Goal: Task Accomplishment & Management: Complete application form

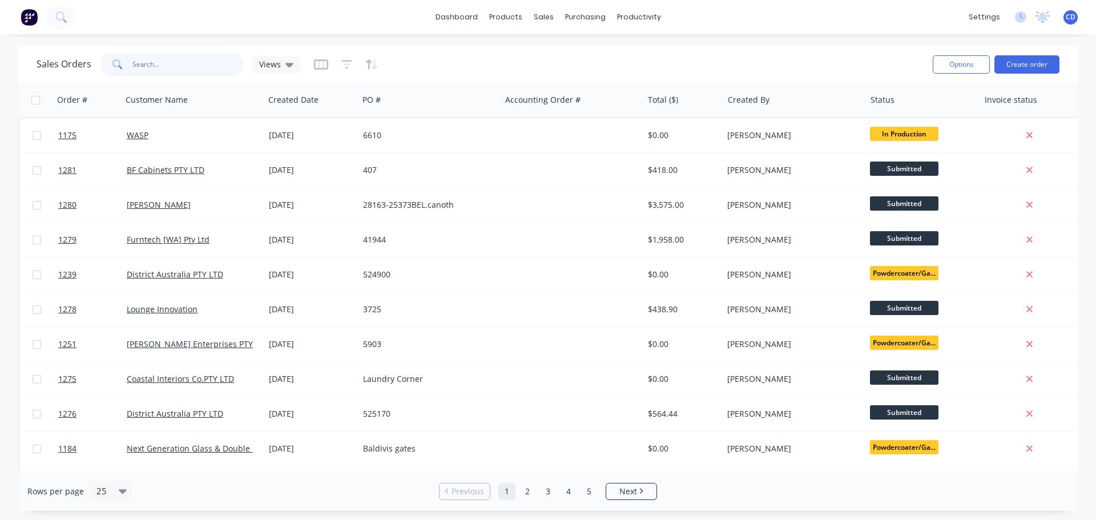
click at [206, 69] on input "text" at bounding box center [187, 64] width 111 height 23
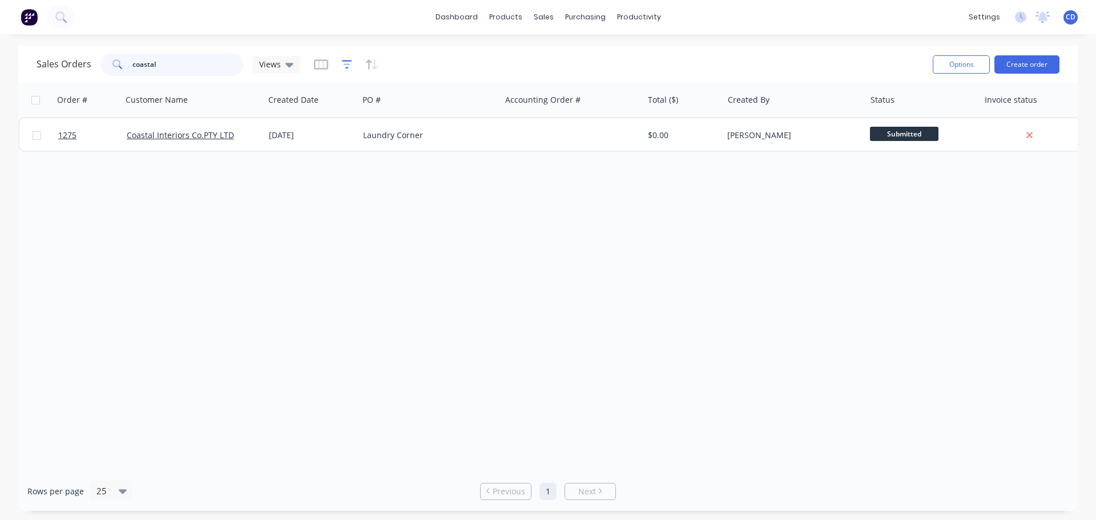
type input "coastal"
click at [347, 62] on icon "button" at bounding box center [347, 64] width 10 height 11
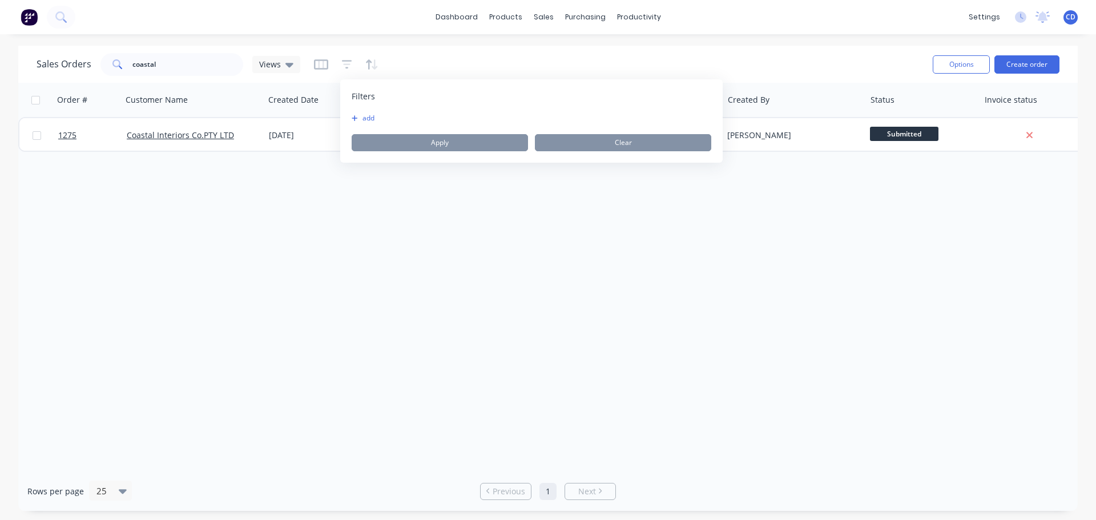
click at [371, 115] on button "add" at bounding box center [366, 118] width 29 height 9
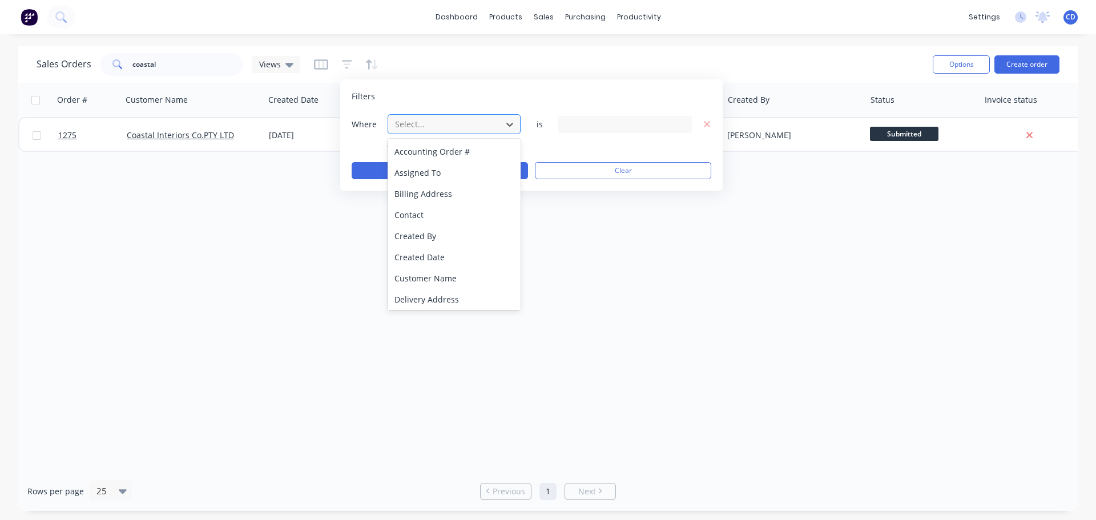
click at [428, 124] on div at bounding box center [445, 124] width 102 height 14
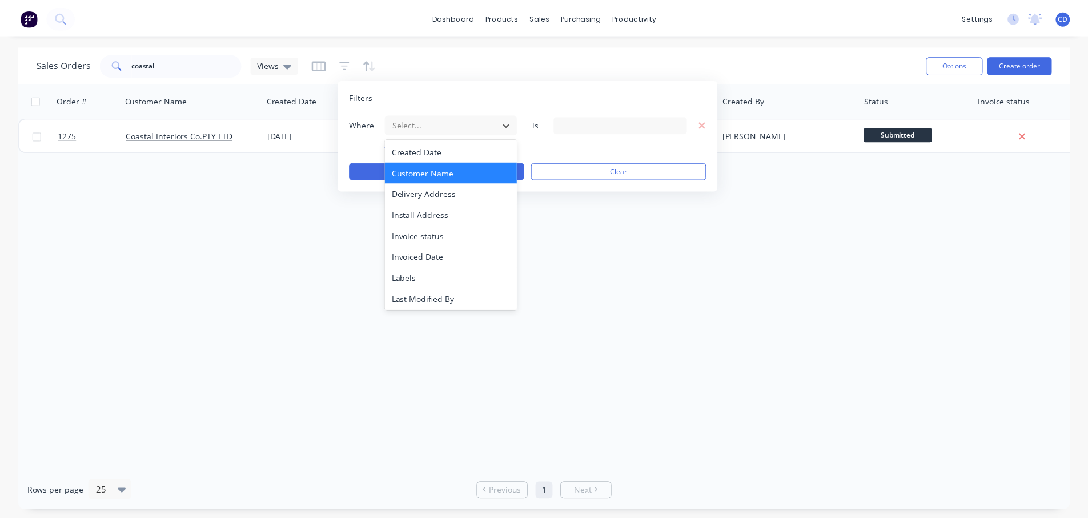
scroll to position [277, 0]
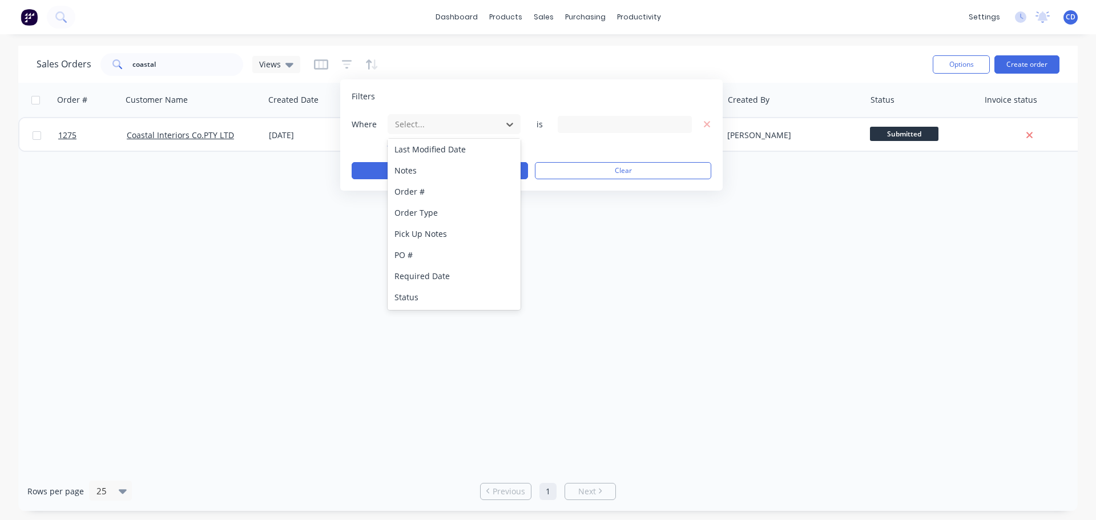
drag, startPoint x: 453, startPoint y: 296, endPoint x: 471, endPoint y: 282, distance: 23.2
click at [453, 296] on div "Status" at bounding box center [454, 297] width 133 height 21
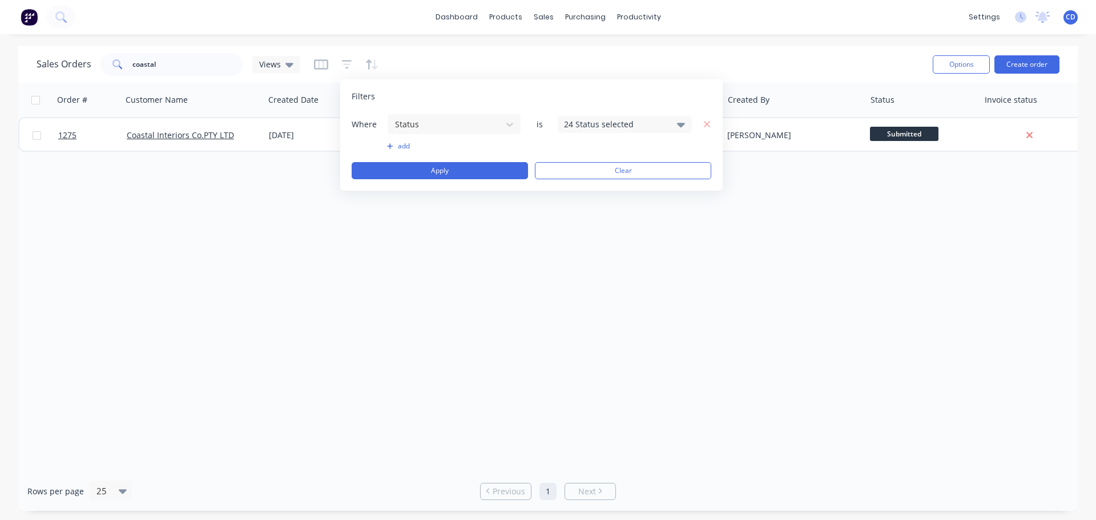
click at [601, 120] on div "24 Status selected" at bounding box center [615, 124] width 103 height 12
click at [607, 186] on div "All" at bounding box center [661, 188] width 137 height 12
click at [449, 253] on div "Order # Customer Name Created Date PO # Accounting Order # Total ($) Created By…" at bounding box center [548, 277] width 1060 height 389
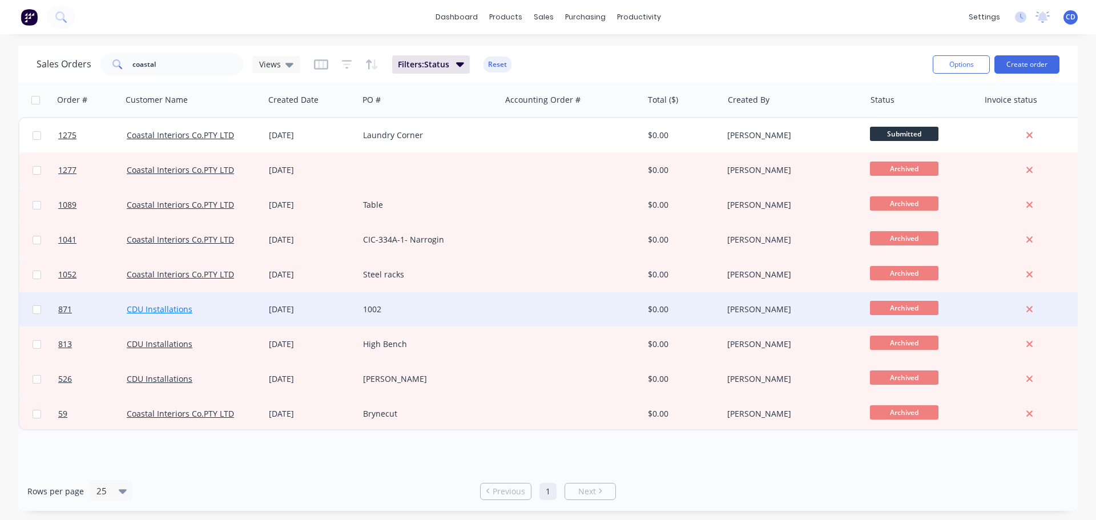
click at [157, 309] on link "CDU Installations" at bounding box center [160, 309] width 66 height 11
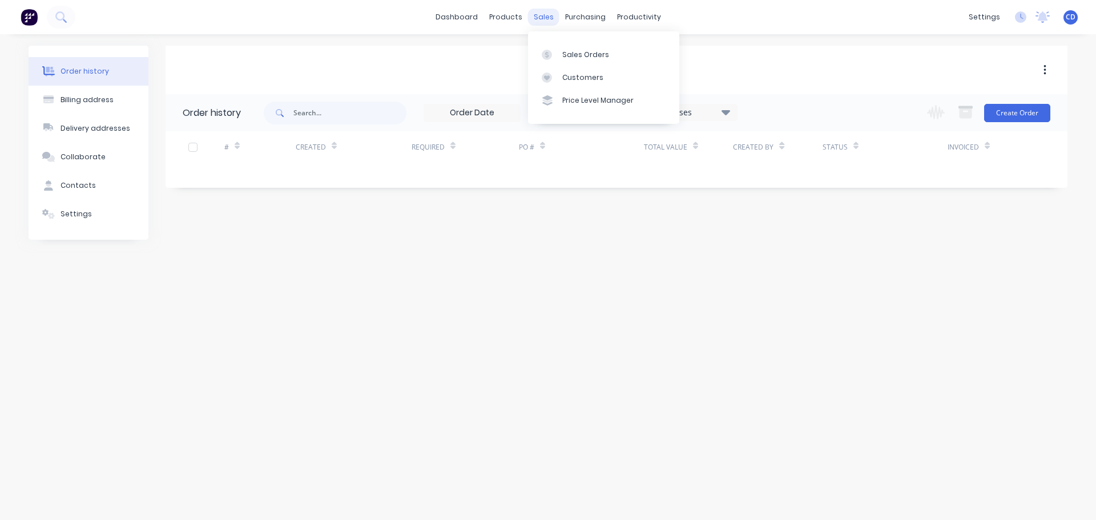
click at [536, 14] on div "sales" at bounding box center [543, 17] width 31 height 17
click at [567, 50] on div "Sales Orders" at bounding box center [585, 55] width 47 height 10
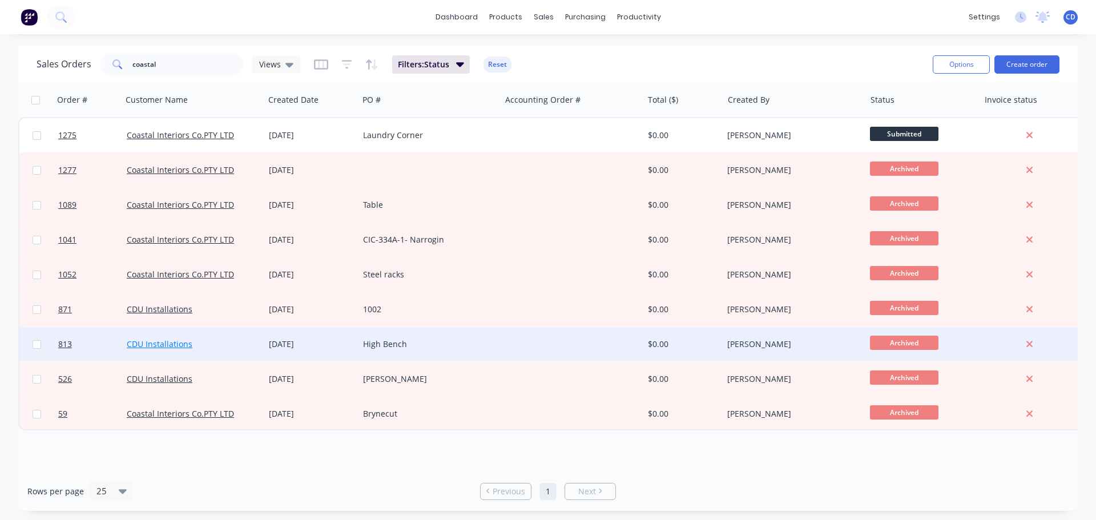
click at [174, 343] on link "CDU Installations" at bounding box center [160, 344] width 66 height 11
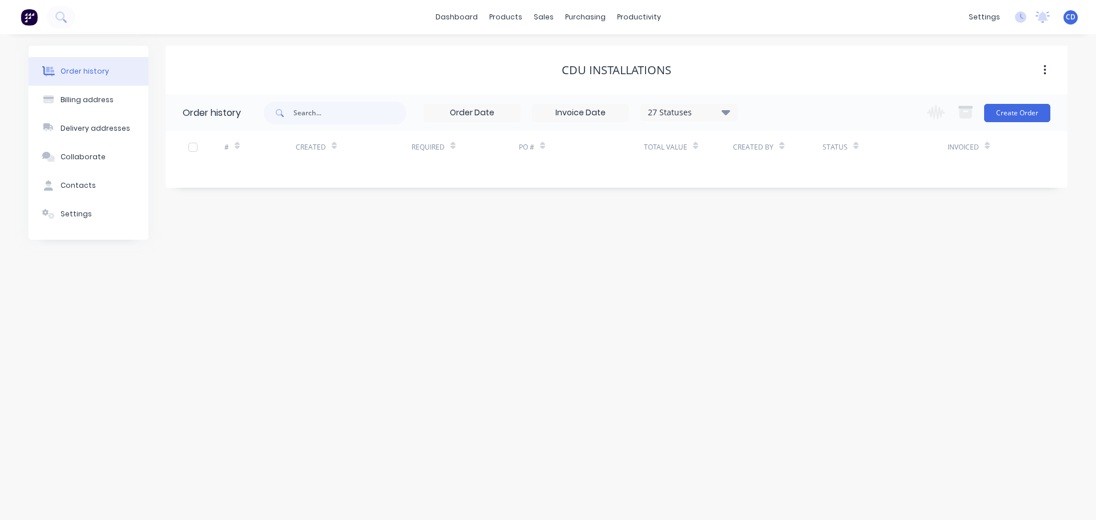
click at [700, 114] on div "27 Statuses" at bounding box center [689, 112] width 96 height 13
click at [769, 250] on div "All" at bounding box center [712, 250] width 143 height 23
click at [364, 260] on div "Order history Billing address Delivery addresses Collaborate Contacts Settings …" at bounding box center [548, 277] width 1096 height 486
click at [706, 109] on div "27 Statuses" at bounding box center [689, 112] width 96 height 13
click at [783, 244] on label at bounding box center [783, 244] width 0 height 0
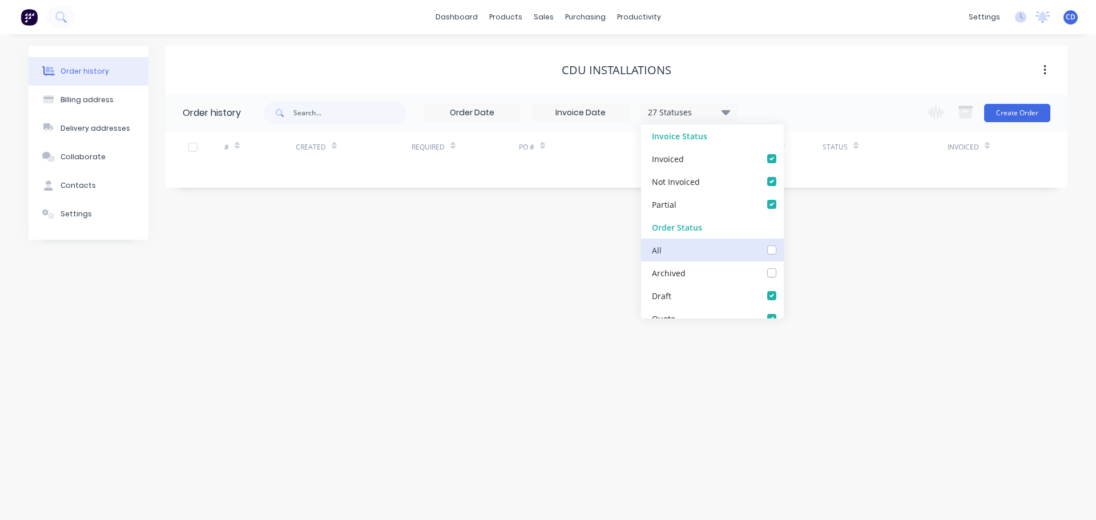
click at [783, 253] on input "checkbox" at bounding box center [787, 249] width 9 height 11
checkbox input "true"
click at [516, 290] on div "Order history Billing address Delivery addresses Collaborate Contacts Settings …" at bounding box center [548, 277] width 1096 height 486
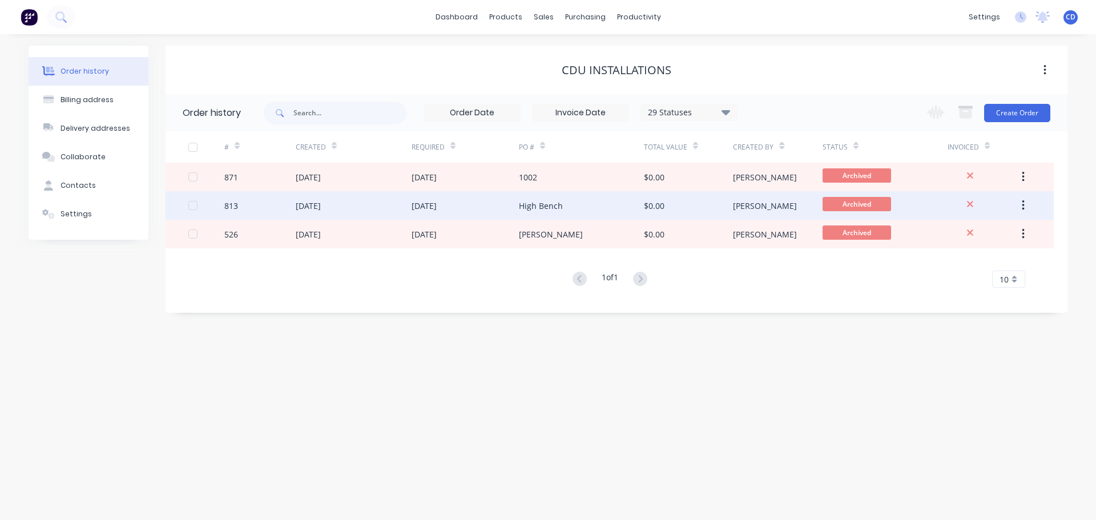
click at [308, 206] on div "[DATE]" at bounding box center [308, 206] width 25 height 12
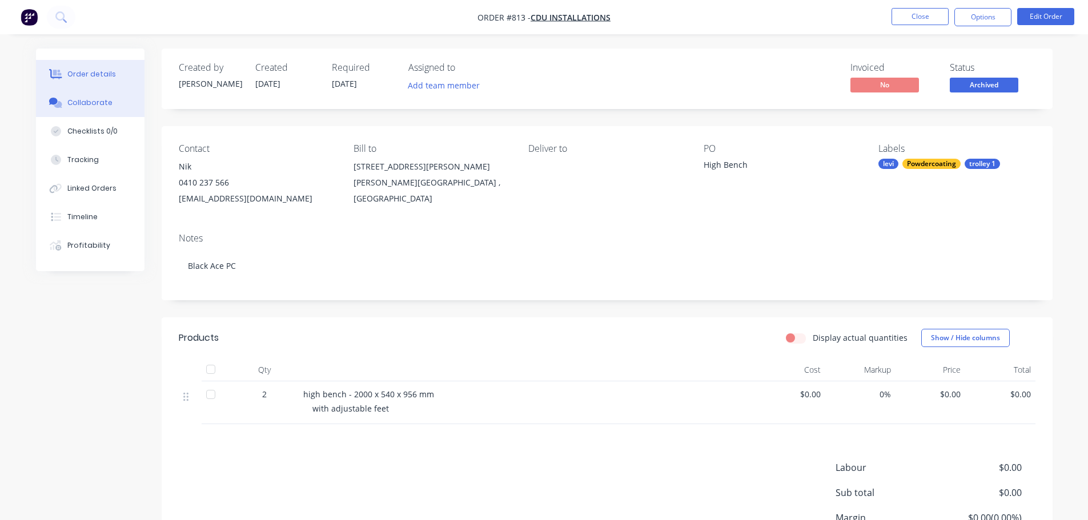
click at [111, 97] on button "Collaborate" at bounding box center [90, 103] width 108 height 29
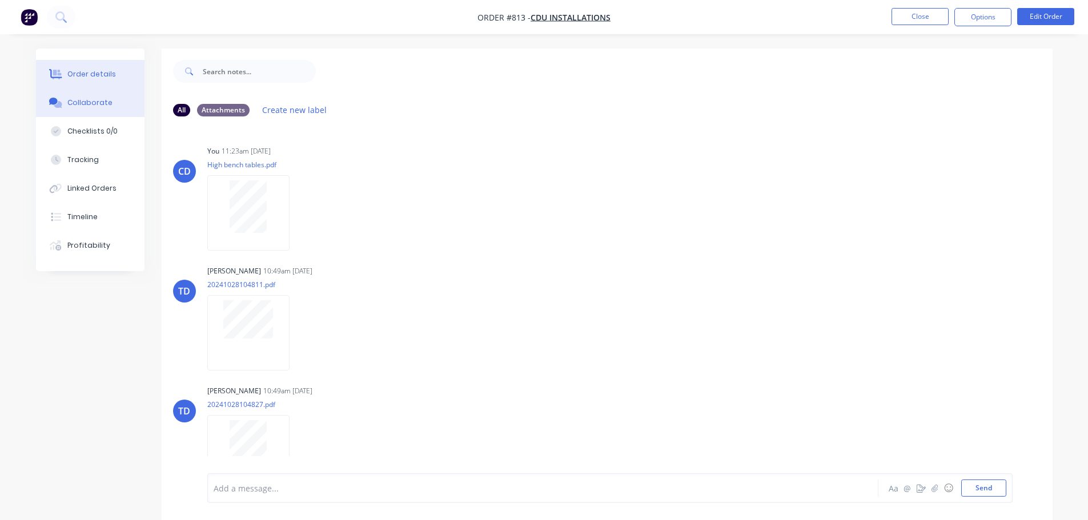
click at [113, 77] on button "Order details" at bounding box center [90, 74] width 108 height 29
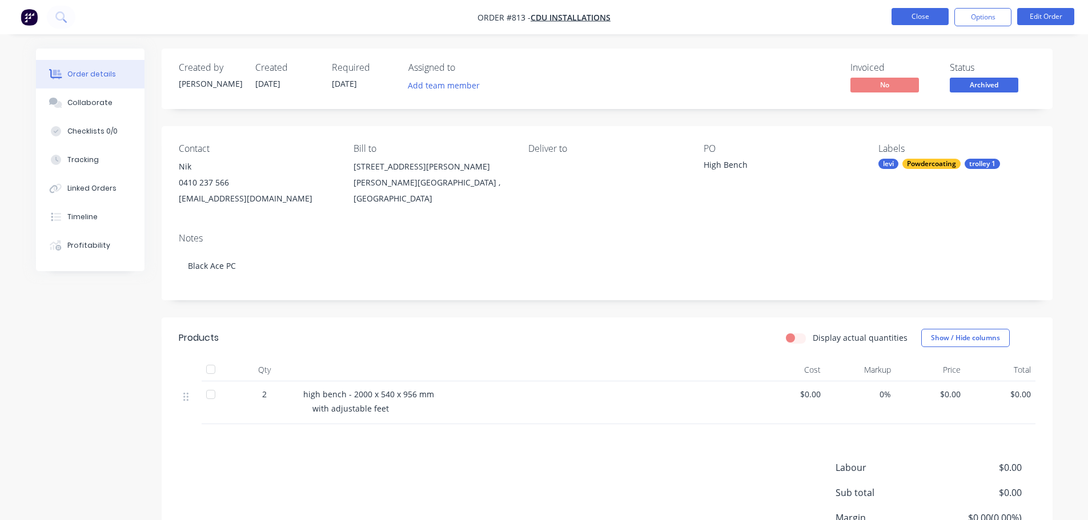
click at [914, 17] on button "Close" at bounding box center [919, 16] width 57 height 17
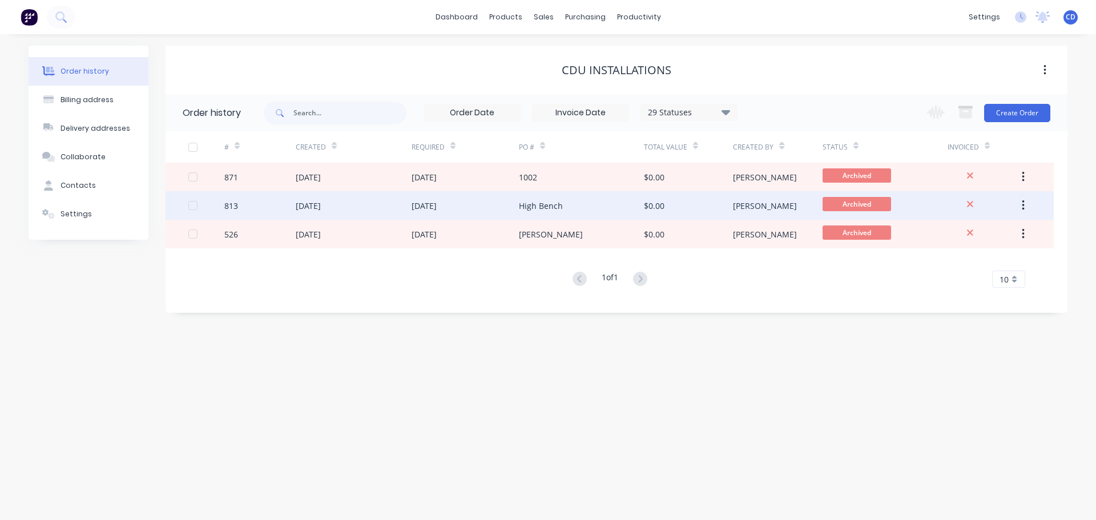
click at [401, 201] on div "[DATE]" at bounding box center [354, 205] width 116 height 29
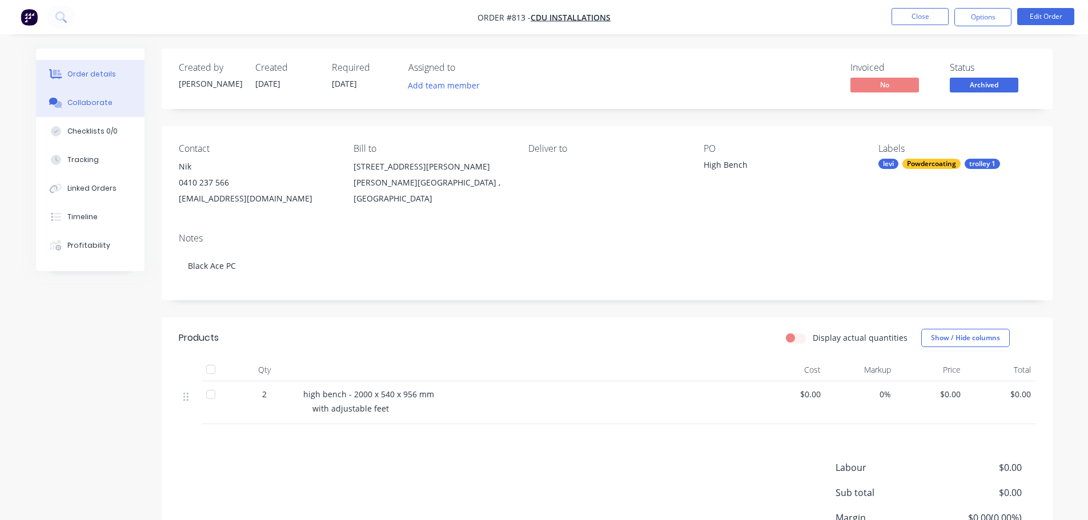
click at [93, 99] on div "Collaborate" at bounding box center [89, 103] width 45 height 10
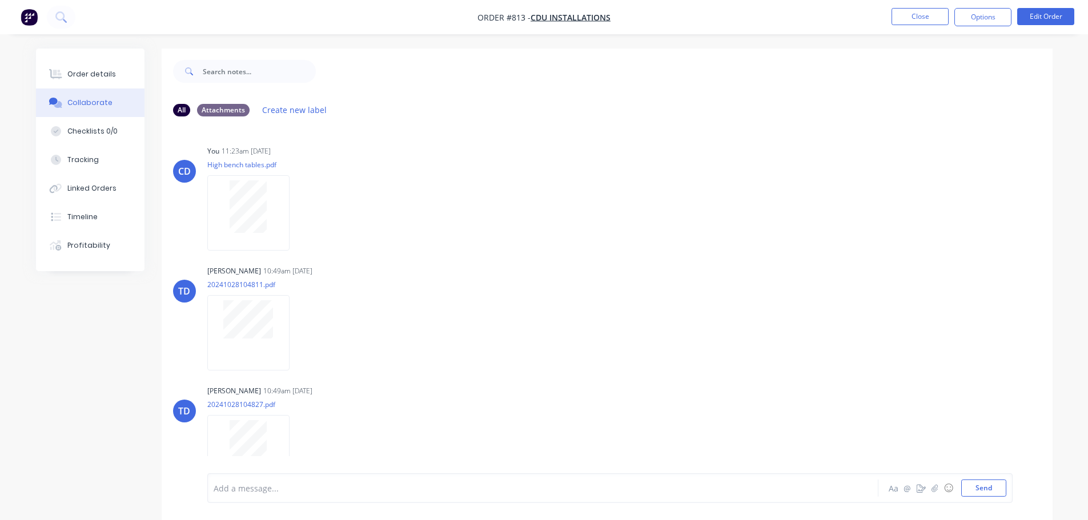
scroll to position [22, 0]
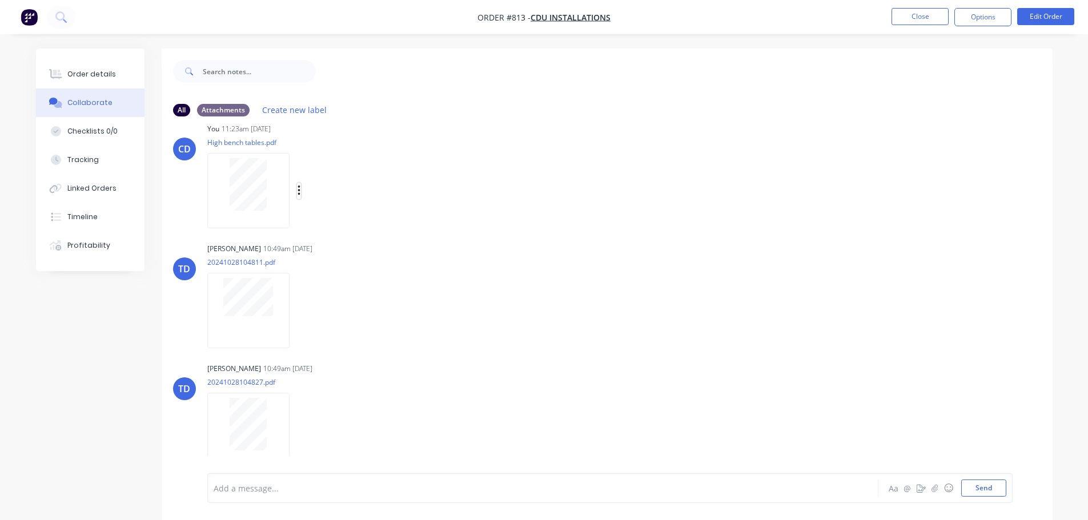
click at [299, 188] on icon "button" at bounding box center [299, 191] width 2 height 10
click at [341, 219] on button "Download" at bounding box center [373, 221] width 128 height 26
drag, startPoint x: 898, startPoint y: 231, endPoint x: 881, endPoint y: 232, distance: 17.1
click at [898, 231] on div "CD You 11:23am [DATE] High bench tables.pdf Labels Download Delete TD [PERSON_N…" at bounding box center [607, 300] width 891 height 348
click at [925, 15] on button "Close" at bounding box center [919, 16] width 57 height 17
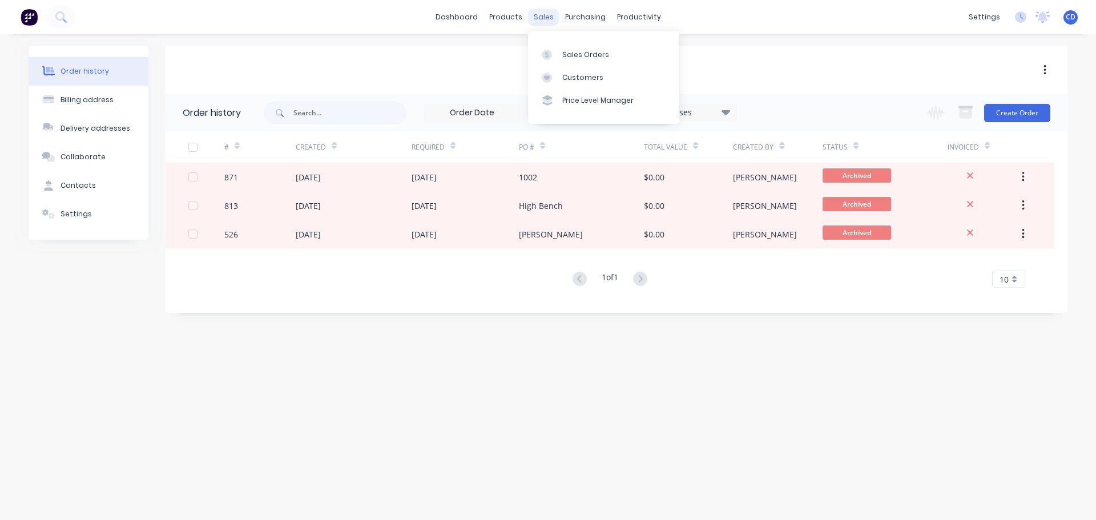
click at [549, 19] on div "sales" at bounding box center [543, 17] width 31 height 17
click at [569, 58] on div "Sales Orders" at bounding box center [585, 55] width 47 height 10
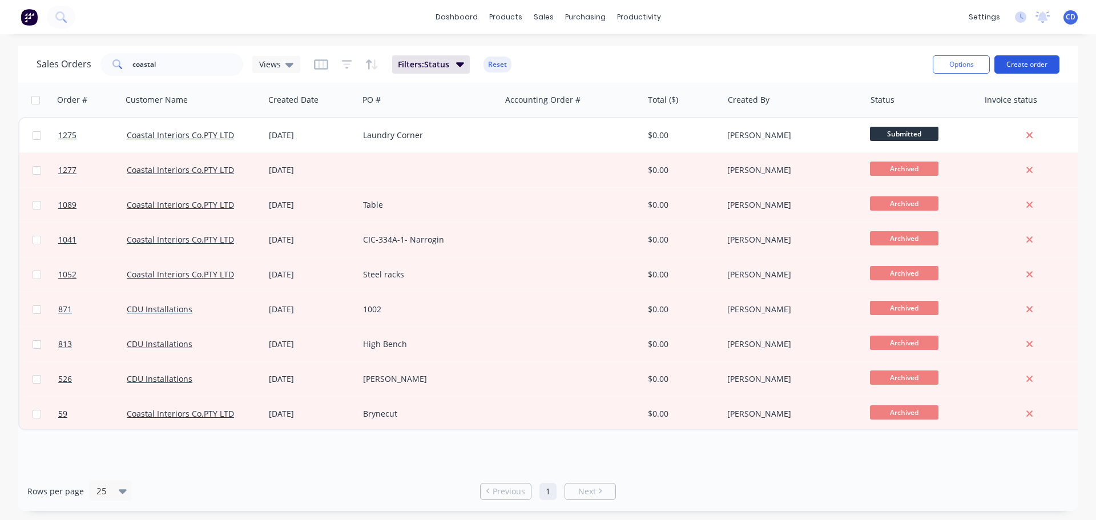
click at [1019, 61] on button "Create order" at bounding box center [1027, 64] width 65 height 18
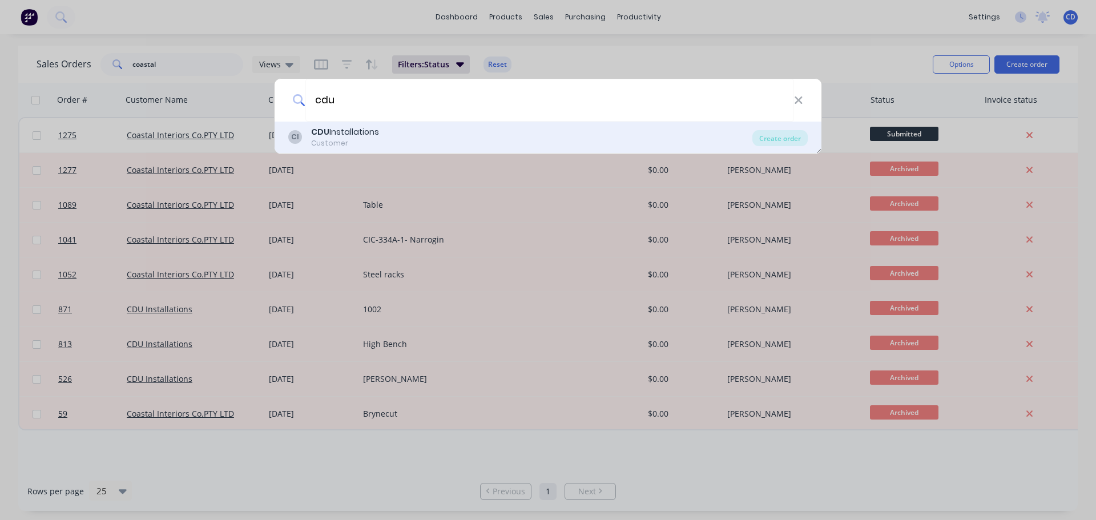
type input "cdu"
click at [389, 134] on div "CI CDU Installations Customer" at bounding box center [520, 137] width 464 height 22
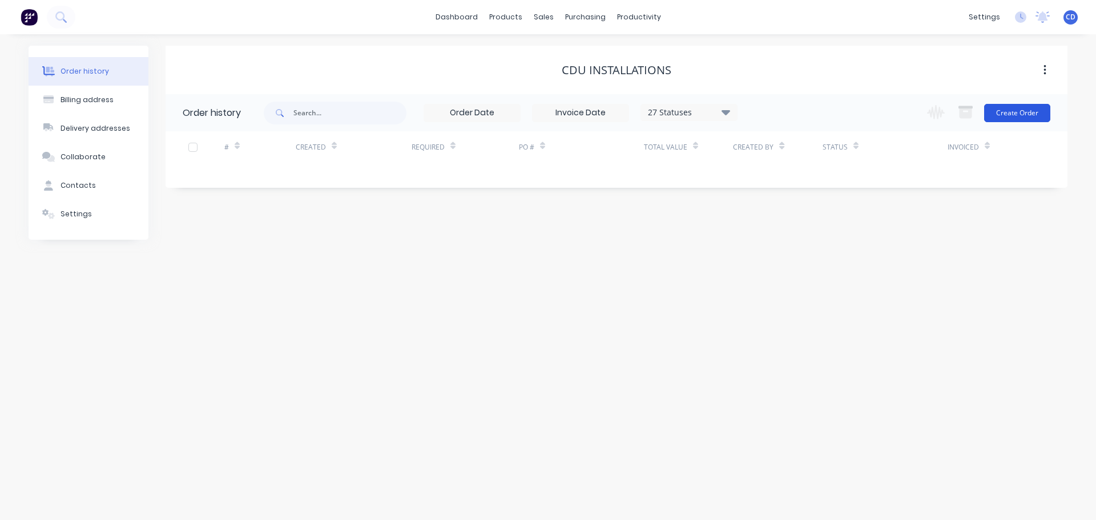
click at [992, 118] on button "Create Order" at bounding box center [1017, 113] width 66 height 18
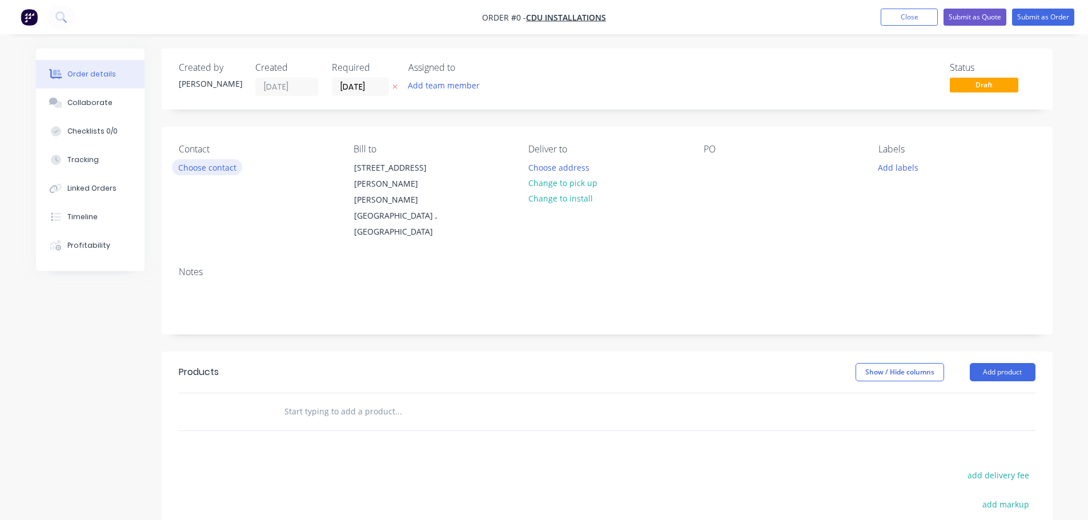
click at [214, 164] on button "Choose contact" at bounding box center [207, 166] width 70 height 15
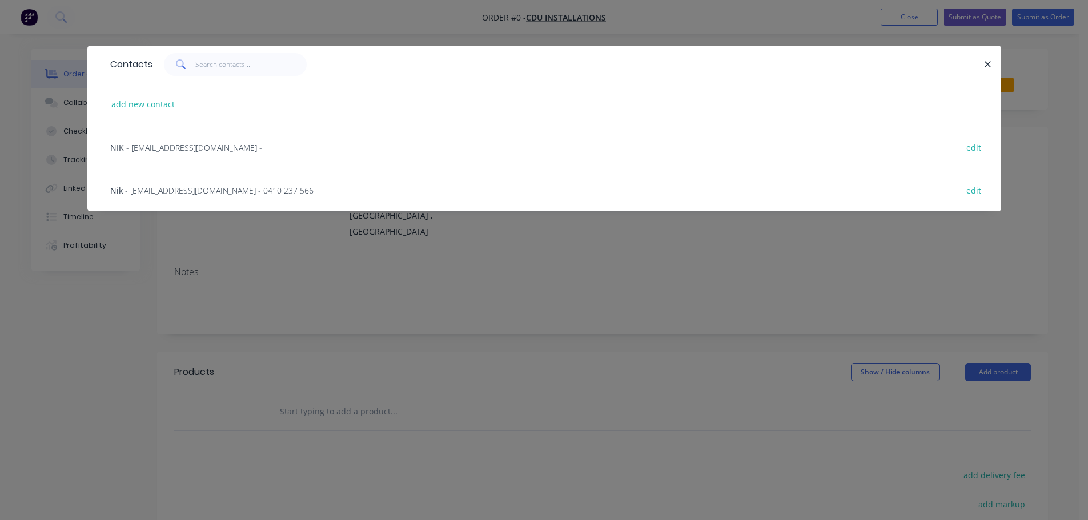
click at [182, 185] on span "- [EMAIL_ADDRESS][DOMAIN_NAME] - 0410 237 566" at bounding box center [219, 190] width 188 height 11
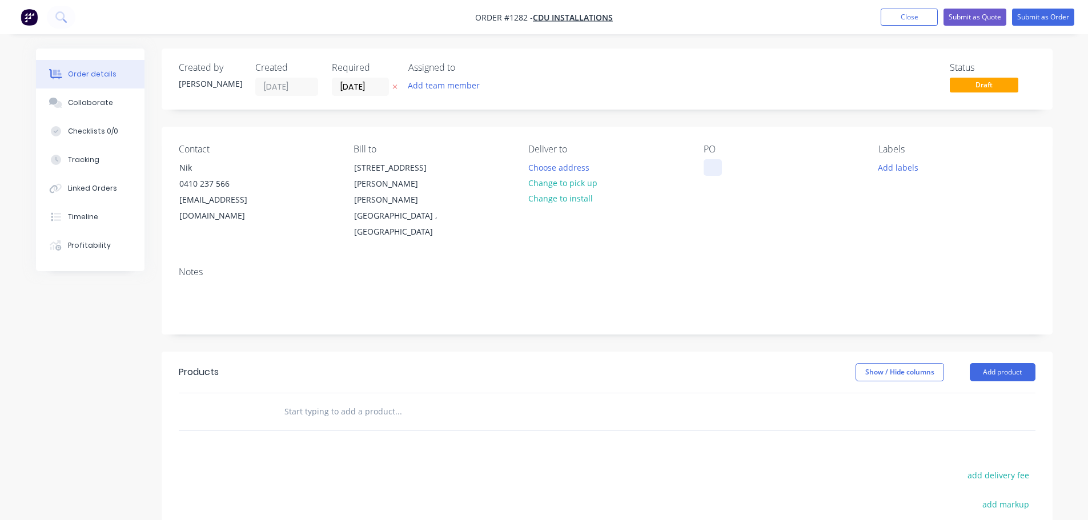
click at [711, 170] on div at bounding box center [712, 167] width 18 height 17
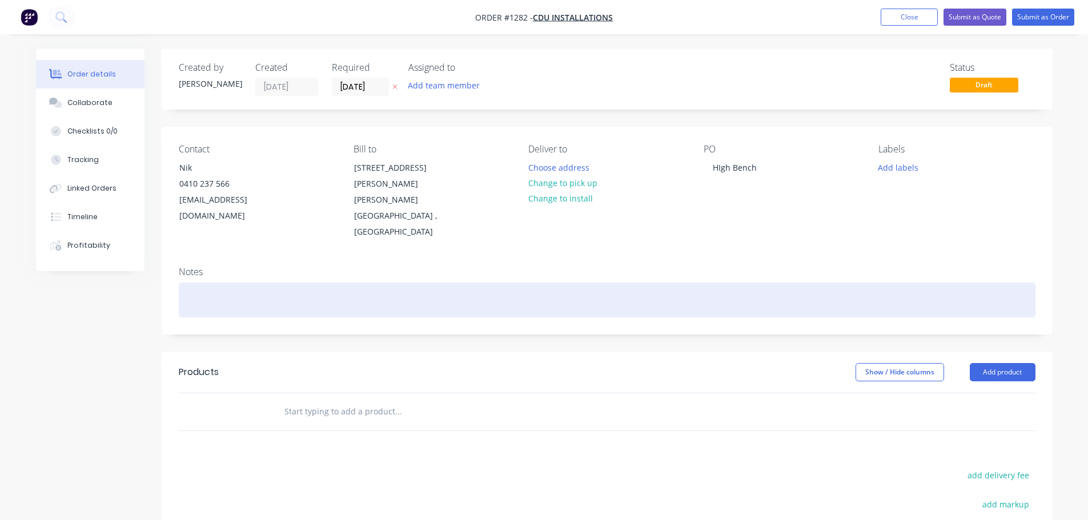
click at [332, 283] on div at bounding box center [607, 300] width 857 height 35
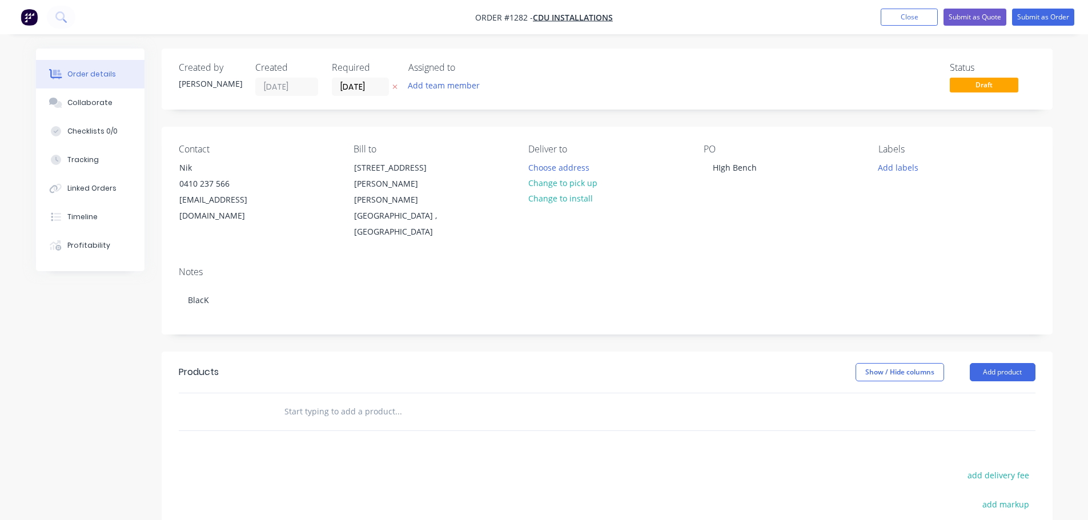
click at [972, 352] on header "Products Show / Hide columns Add product" at bounding box center [607, 372] width 891 height 41
drag, startPoint x: 990, startPoint y: 336, endPoint x: 995, endPoint y: 339, distance: 5.9
click at [994, 363] on button "Add product" at bounding box center [1003, 372] width 66 height 18
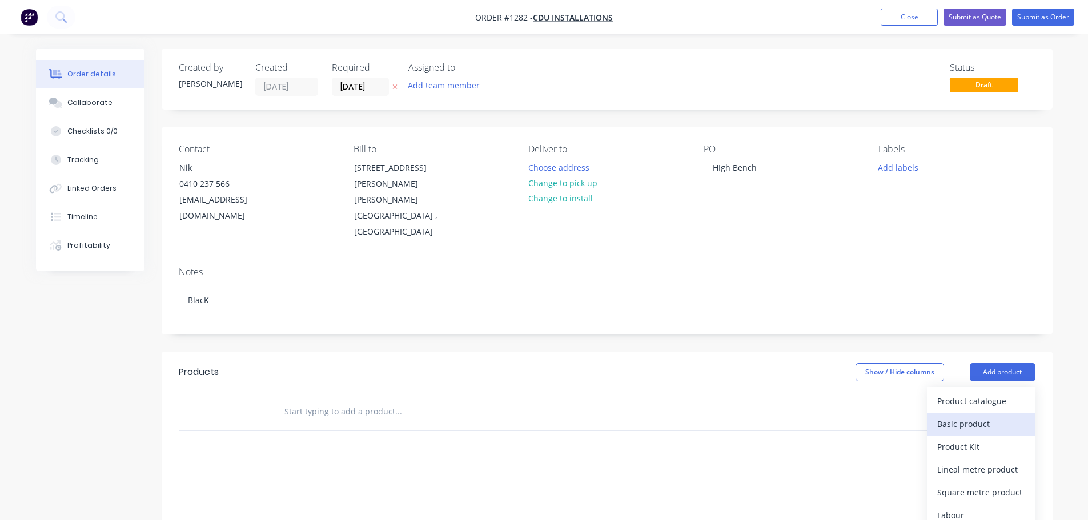
click at [966, 416] on div "Basic product" at bounding box center [981, 424] width 88 height 17
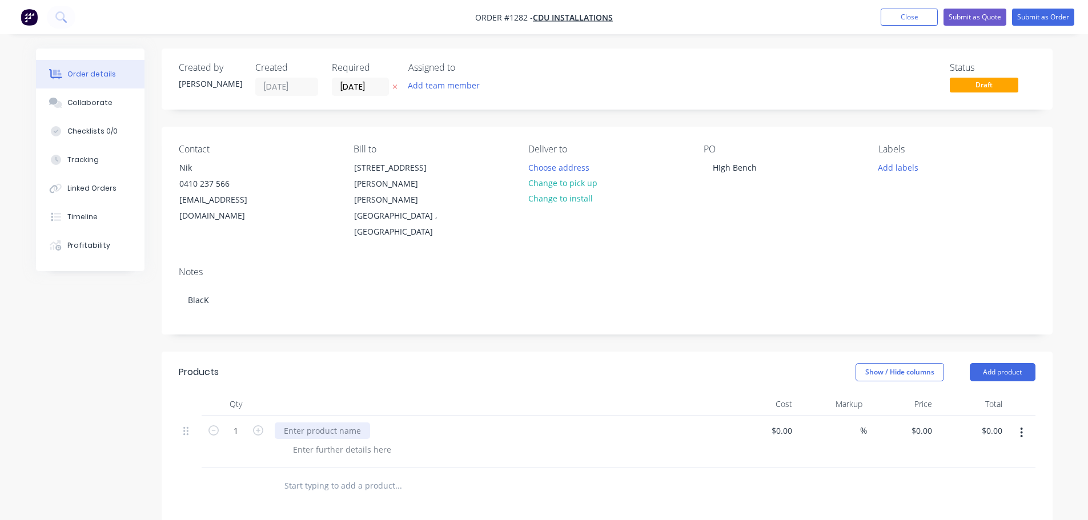
click at [328, 423] on div at bounding box center [322, 431] width 95 height 17
click at [915, 19] on button "Close" at bounding box center [909, 17] width 57 height 17
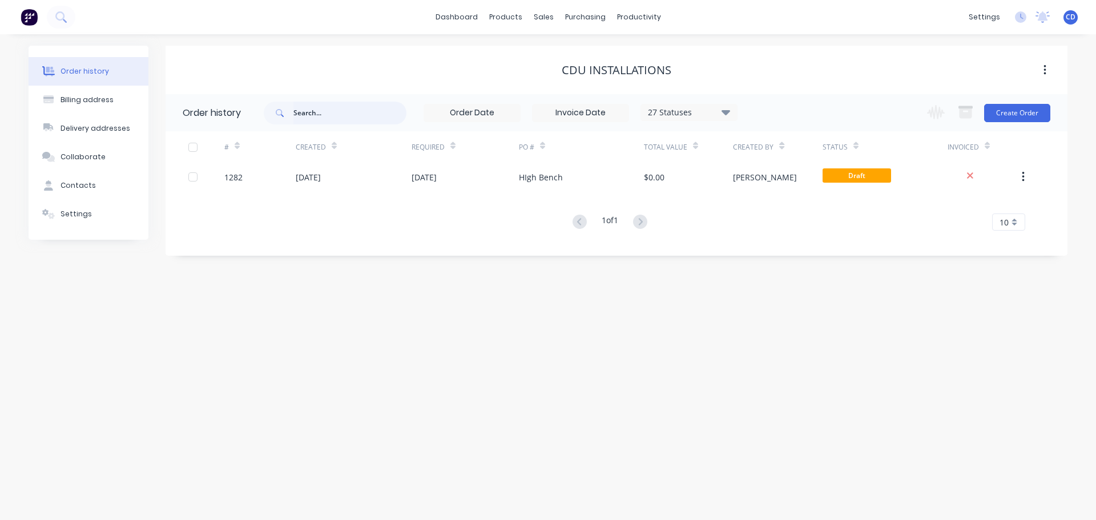
click at [323, 118] on input "text" at bounding box center [350, 113] width 113 height 23
type input "cdu"
click at [688, 111] on div "27 Statuses" at bounding box center [689, 112] width 96 height 13
click at [783, 244] on label at bounding box center [783, 244] width 0 height 0
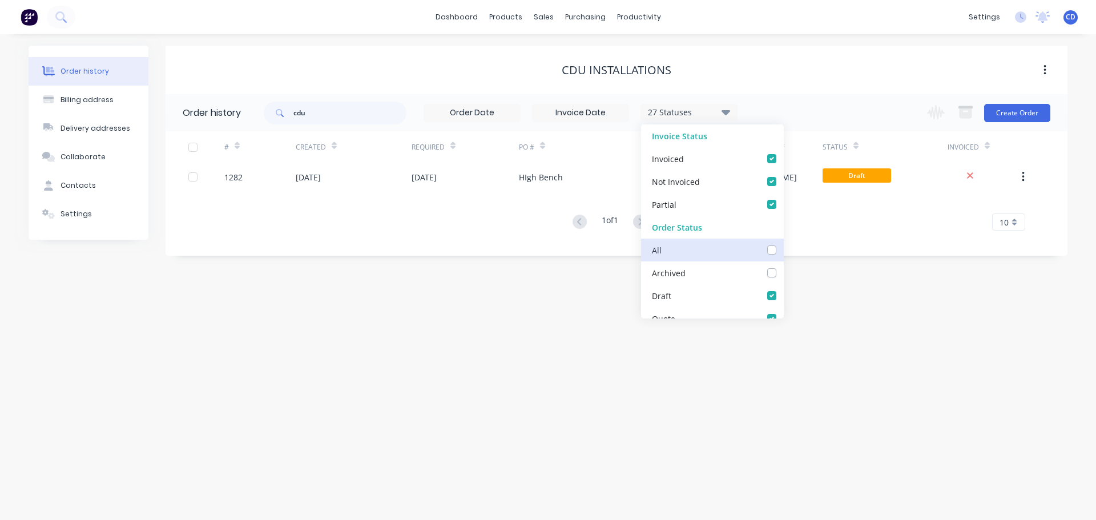
click at [783, 249] on input "checkbox" at bounding box center [787, 249] width 9 height 11
checkbox input "true"
click at [408, 267] on div "Order history Billing address Delivery addresses Collaborate Contacts Settings …" at bounding box center [548, 277] width 1096 height 486
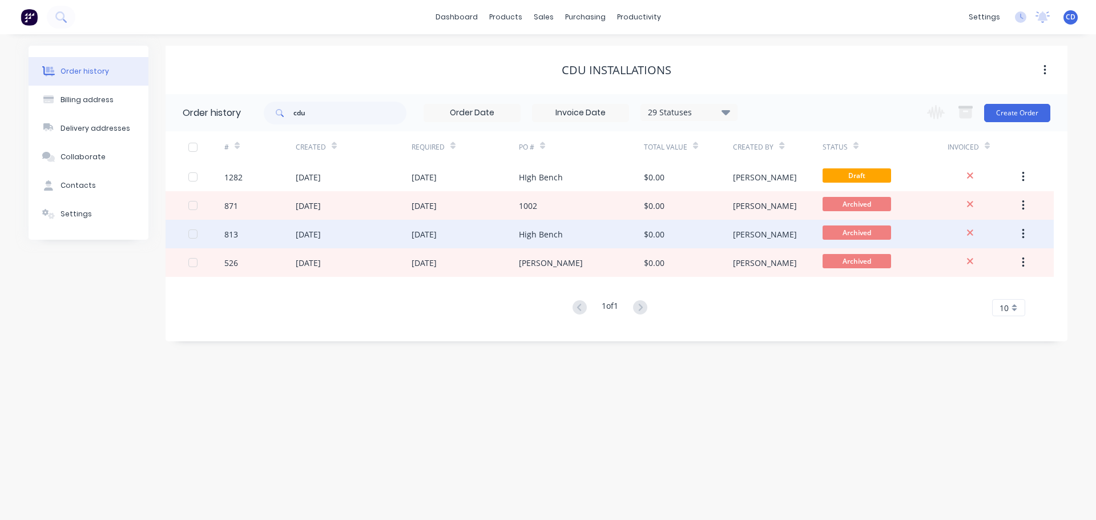
click at [398, 230] on div "[DATE]" at bounding box center [354, 234] width 116 height 29
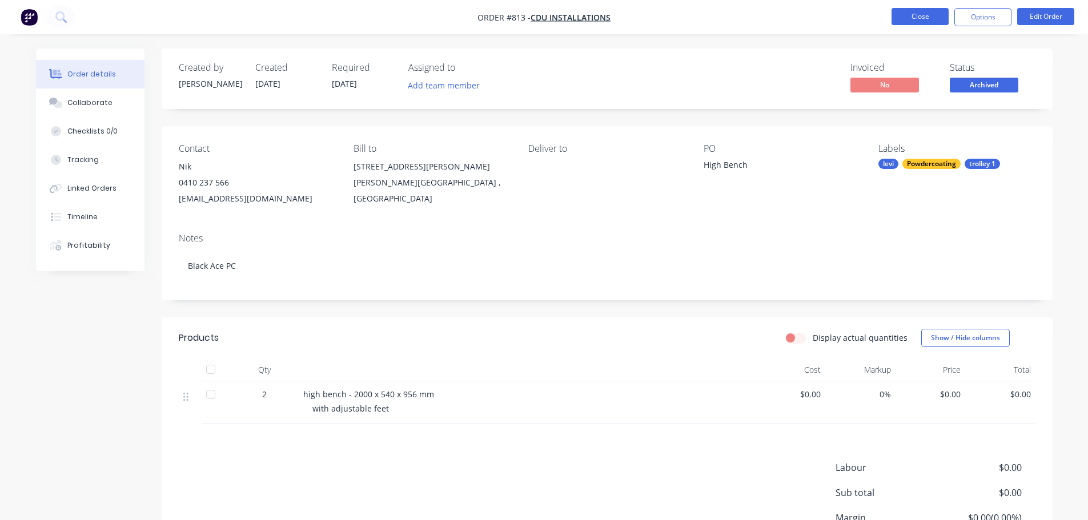
click at [925, 11] on button "Close" at bounding box center [919, 16] width 57 height 17
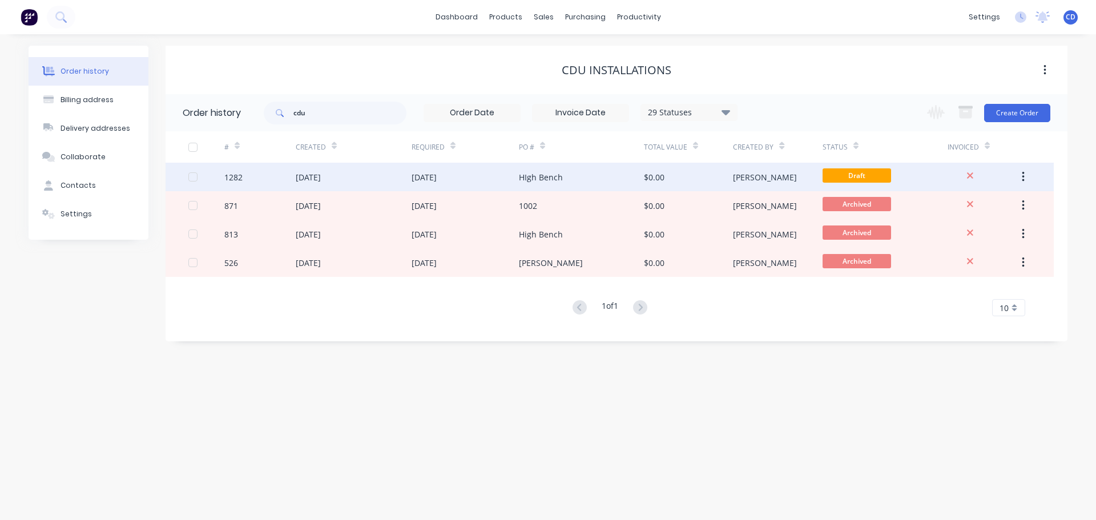
click at [382, 174] on div "[DATE]" at bounding box center [354, 177] width 116 height 29
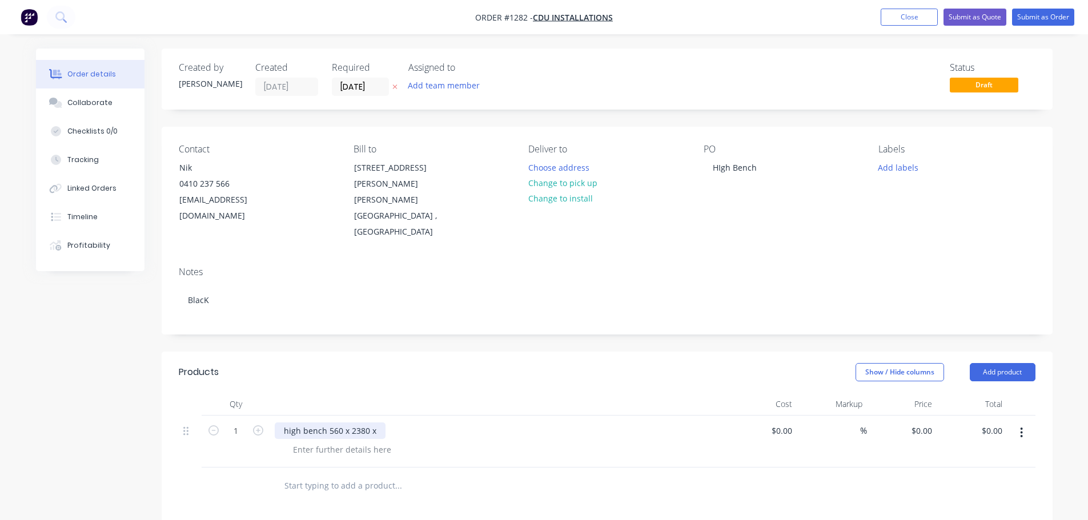
click at [380, 423] on div "high bench 560 x 2380 x" at bounding box center [330, 431] width 111 height 17
click at [106, 98] on div "Collaborate" at bounding box center [89, 103] width 45 height 10
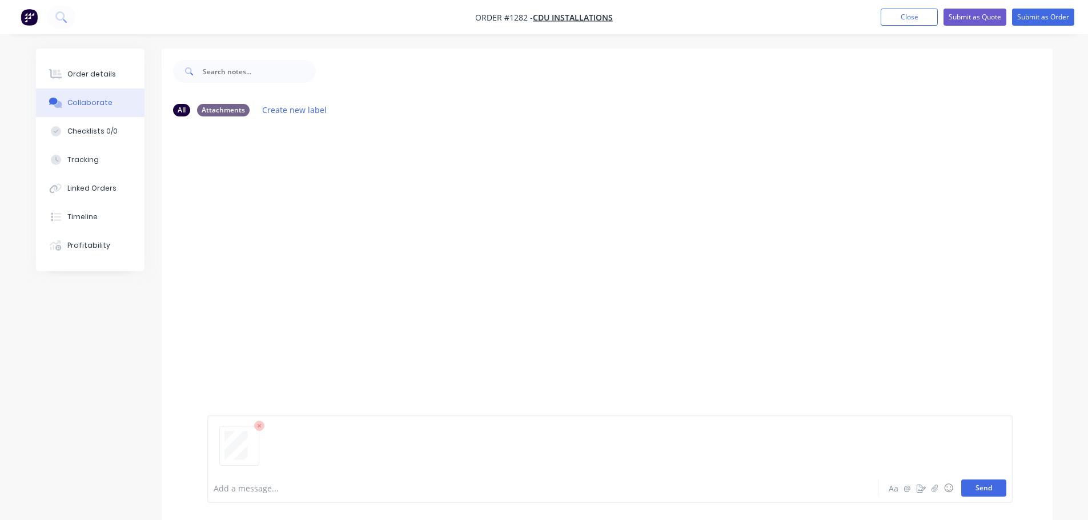
click at [992, 495] on button "Send" at bounding box center [983, 488] width 45 height 17
click at [90, 77] on div "Order details" at bounding box center [91, 74] width 49 height 10
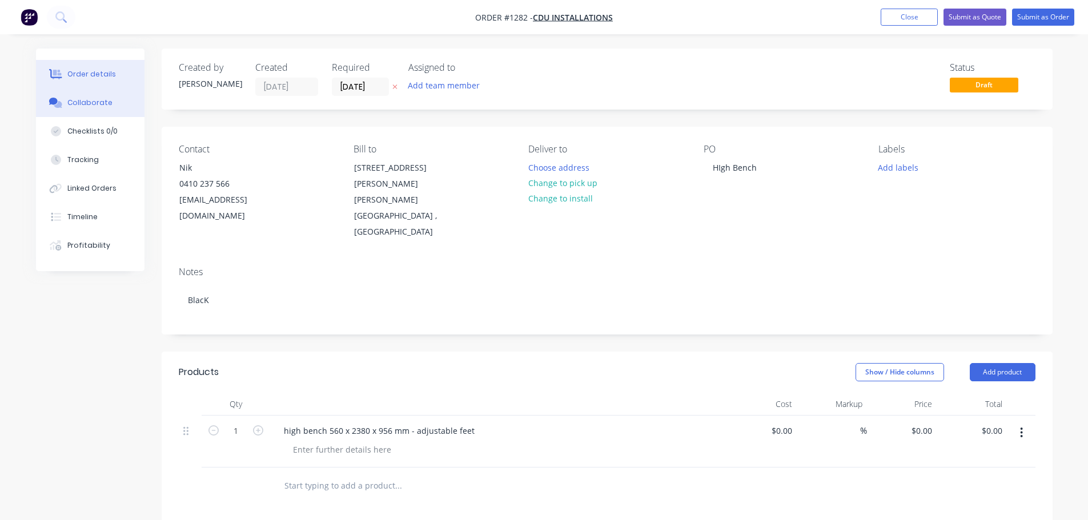
click at [82, 110] on button "Collaborate" at bounding box center [90, 103] width 108 height 29
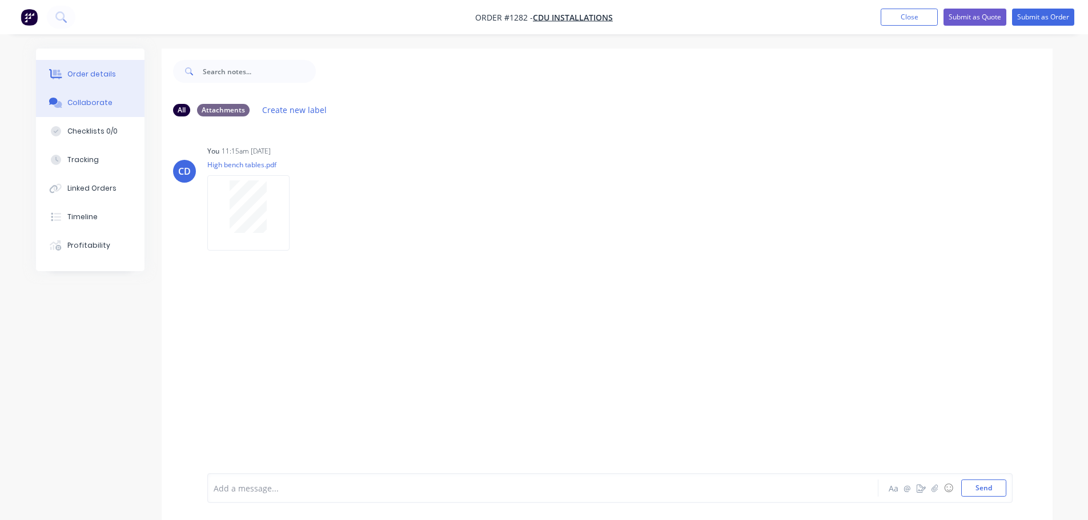
click at [86, 85] on button "Order details" at bounding box center [90, 74] width 108 height 29
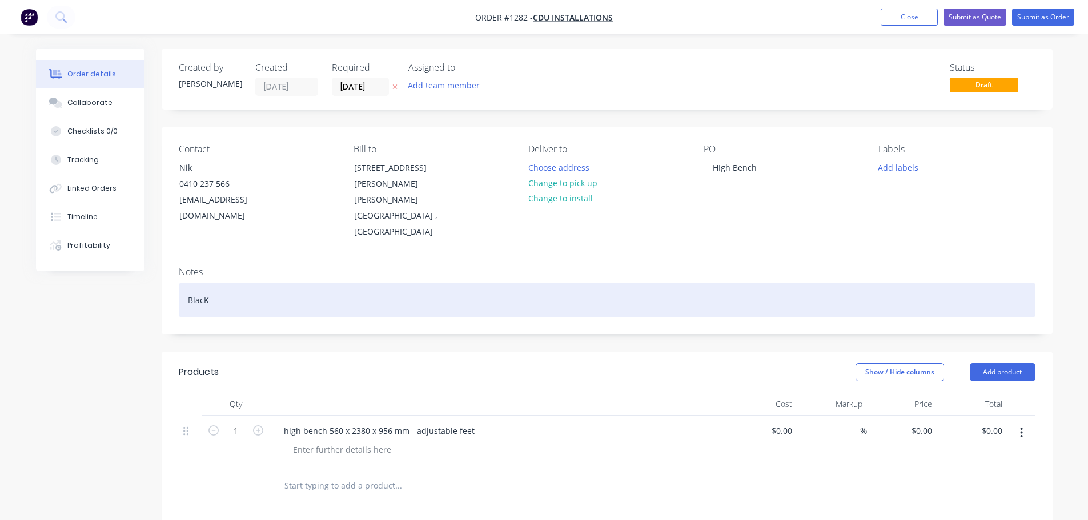
click at [201, 283] on div "BlacK" at bounding box center [607, 300] width 857 height 35
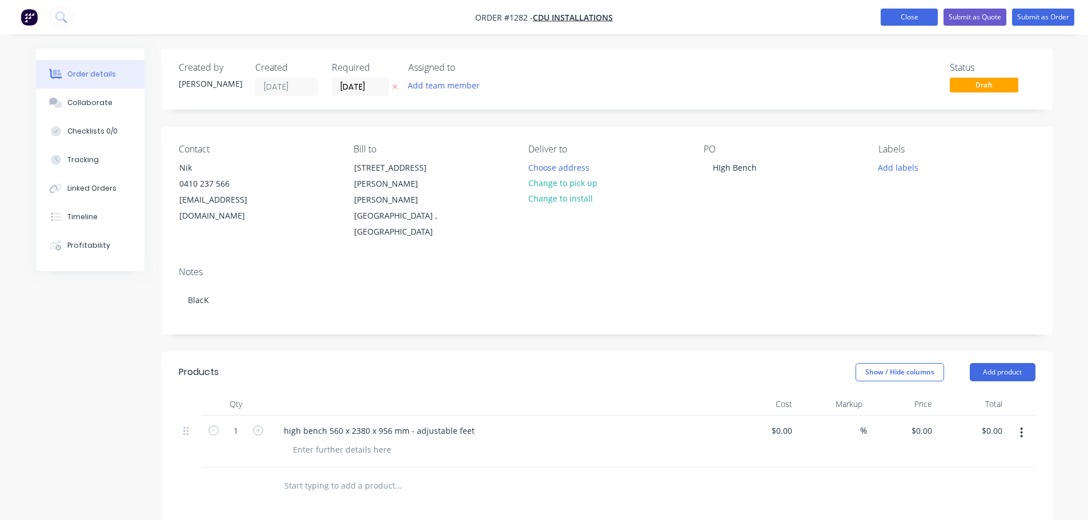
click at [896, 14] on button "Close" at bounding box center [909, 17] width 57 height 17
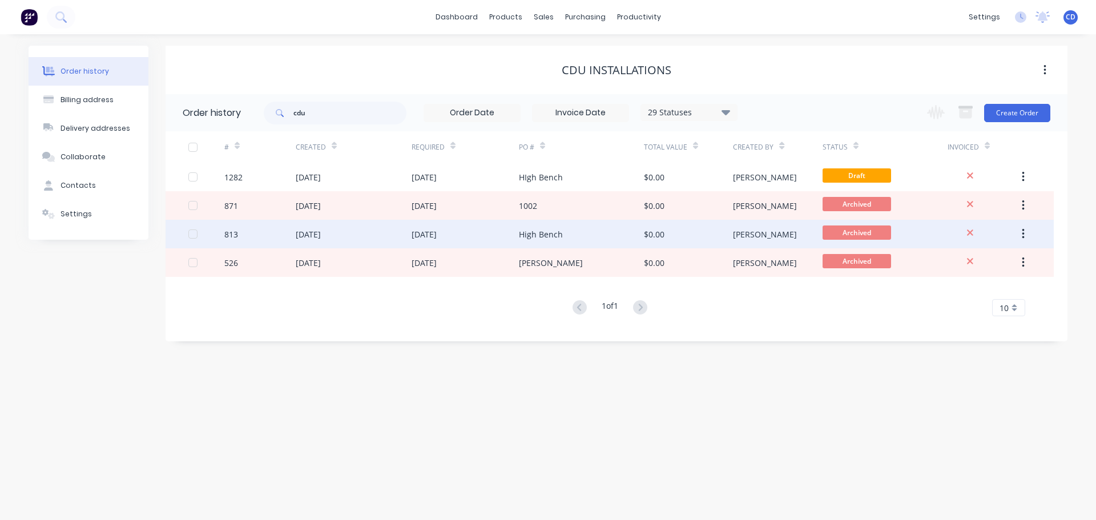
click at [437, 235] on div "[DATE]" at bounding box center [424, 234] width 25 height 12
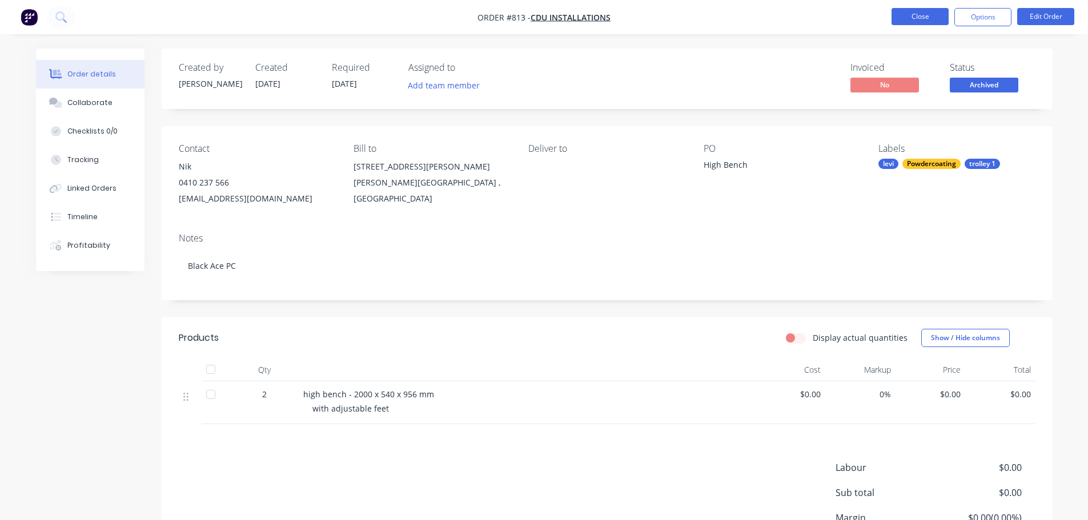
click at [914, 19] on button "Close" at bounding box center [919, 16] width 57 height 17
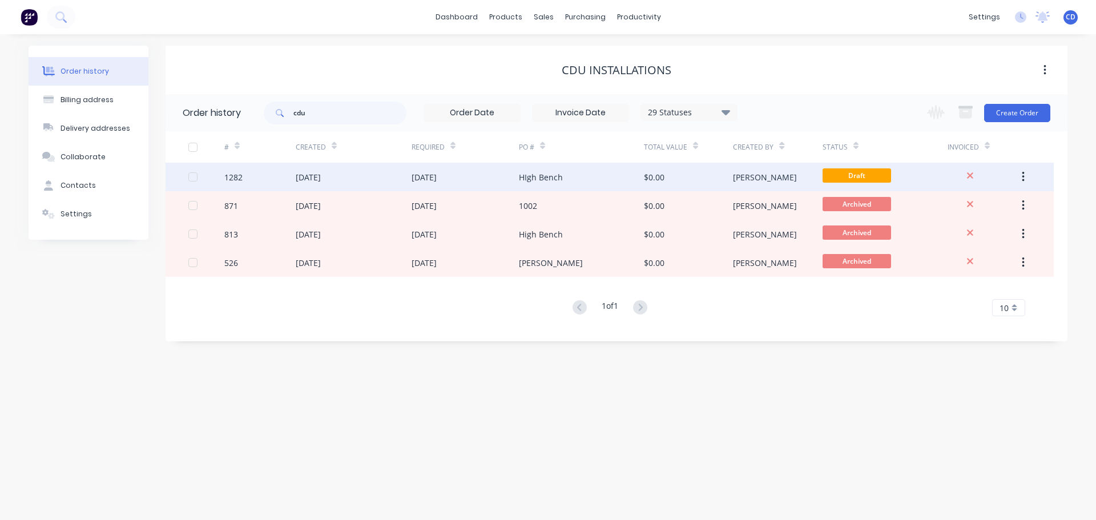
click at [303, 172] on div "[DATE]" at bounding box center [308, 177] width 25 height 12
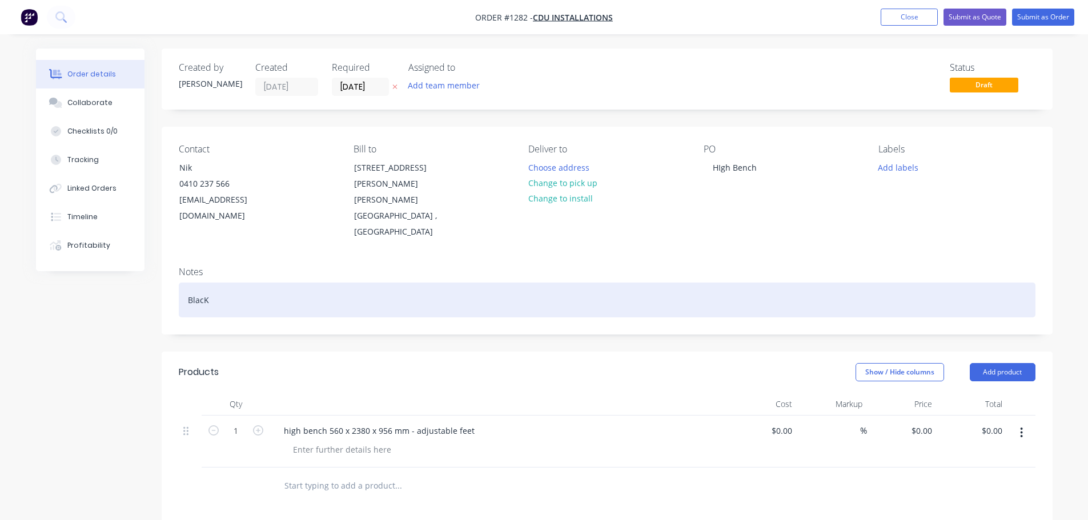
click at [255, 283] on div "BlacK" at bounding box center [607, 300] width 857 height 35
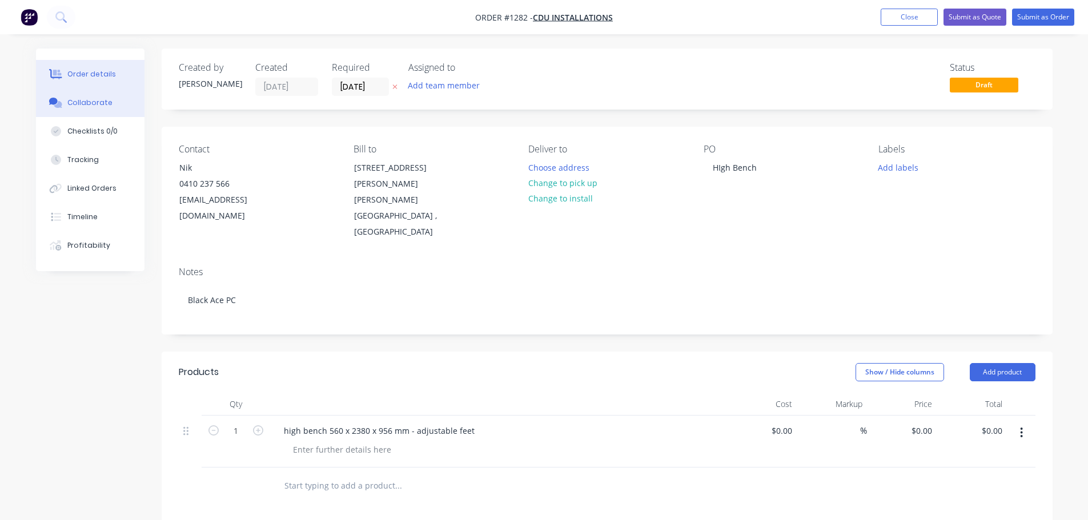
click at [106, 100] on div "Collaborate" at bounding box center [89, 103] width 45 height 10
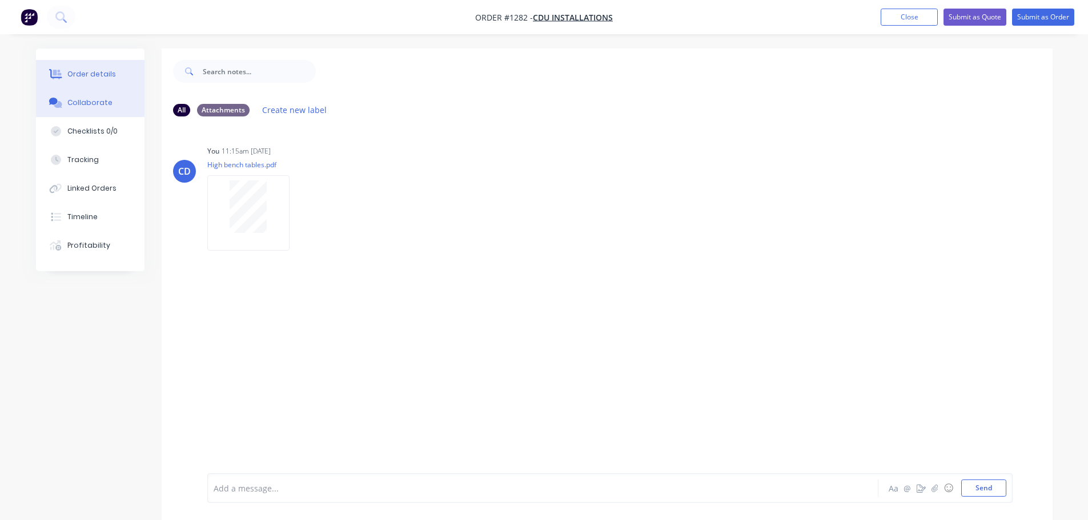
click at [90, 73] on div "Order details" at bounding box center [91, 74] width 49 height 10
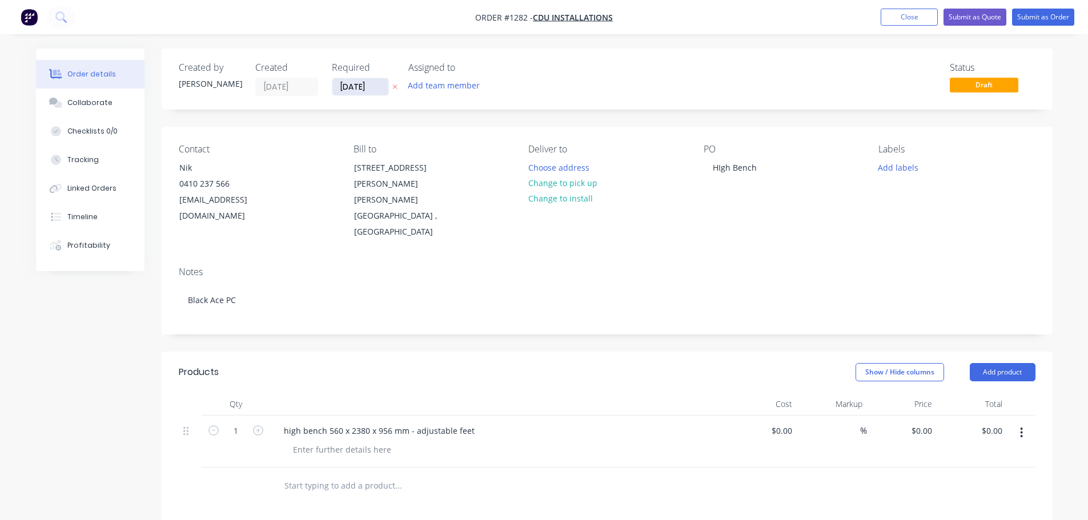
click at [360, 89] on input "[DATE]" at bounding box center [360, 86] width 56 height 17
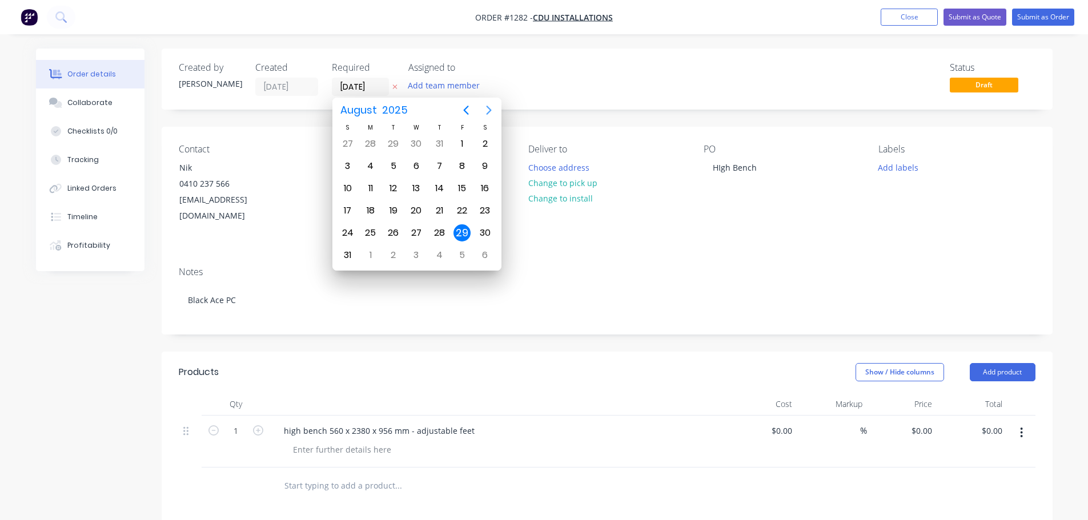
click at [484, 109] on icon "Next page" at bounding box center [489, 110] width 14 height 14
click at [460, 168] on div "12" at bounding box center [461, 166] width 17 height 17
type input "[DATE]"
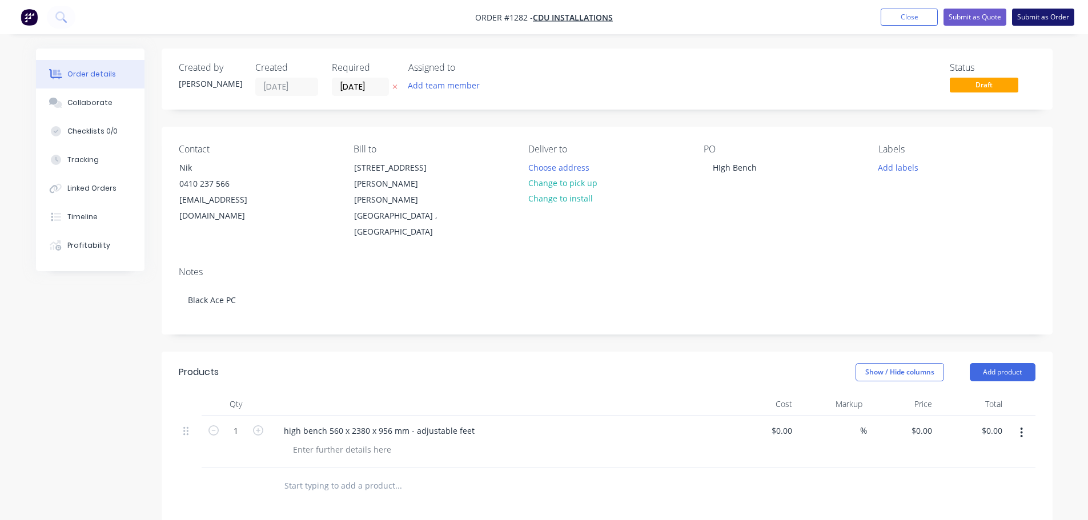
click at [1046, 14] on button "Submit as Order" at bounding box center [1043, 17] width 62 height 17
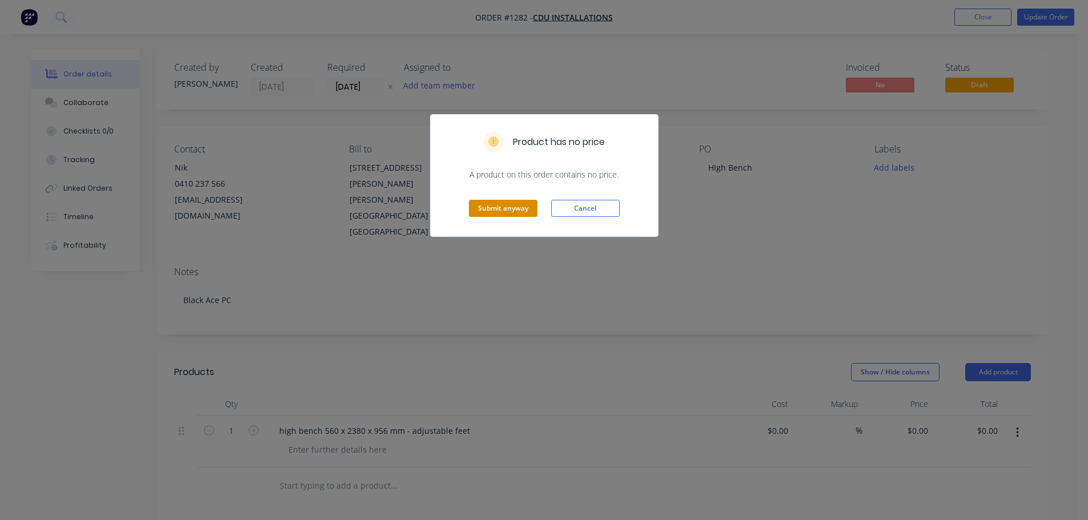
click at [479, 208] on button "Submit anyway" at bounding box center [503, 208] width 69 height 17
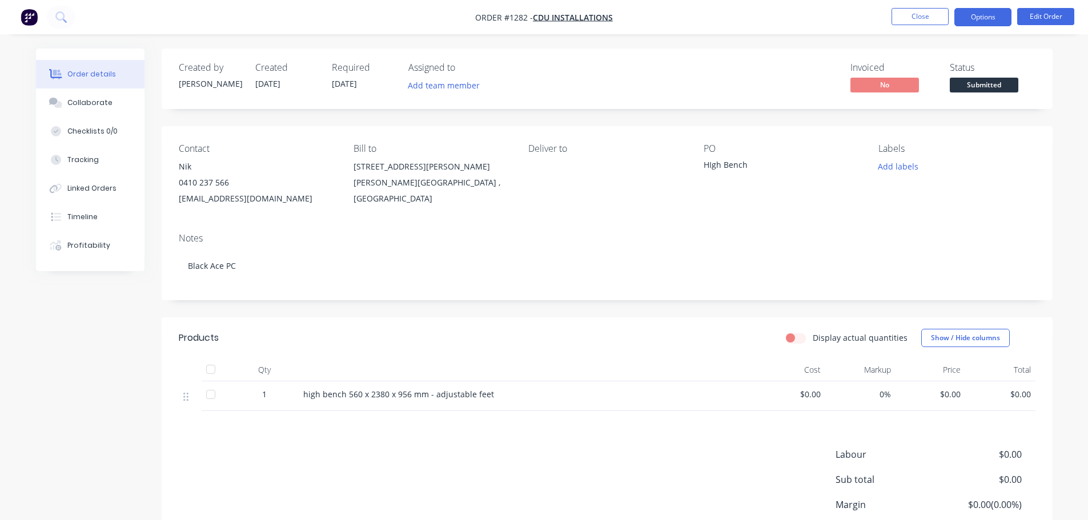
click at [978, 18] on button "Options" at bounding box center [982, 17] width 57 height 18
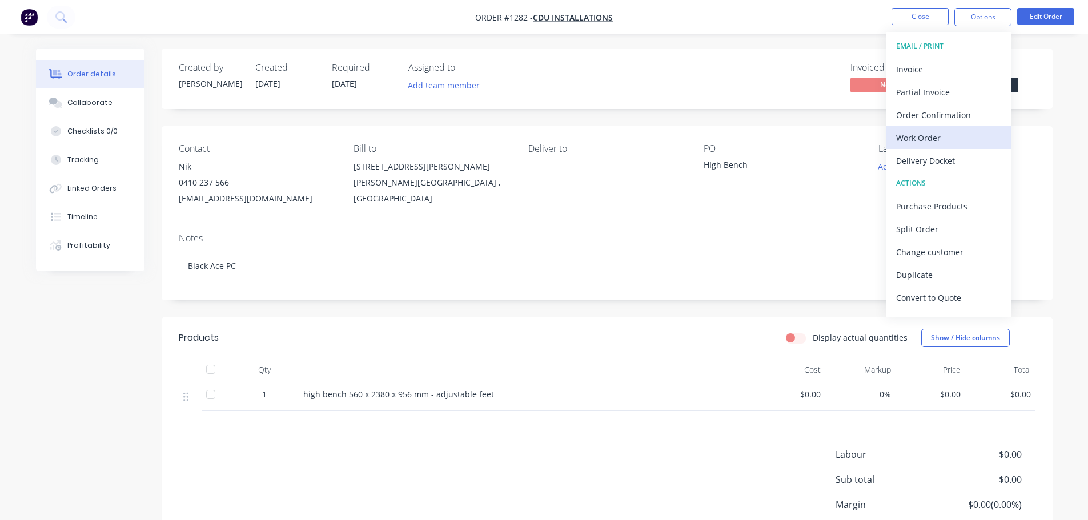
click at [934, 138] on div "Work Order" at bounding box center [948, 138] width 105 height 17
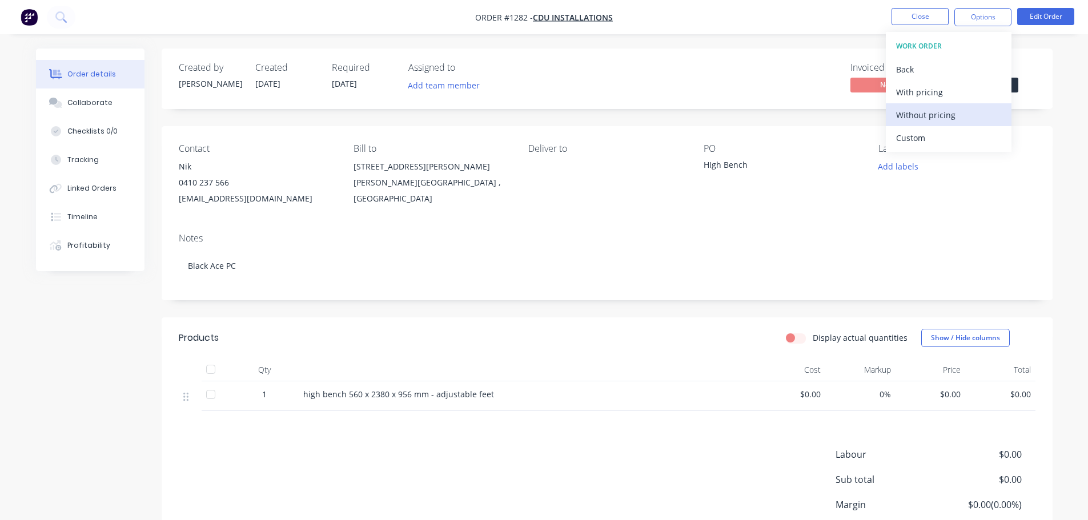
click at [939, 117] on div "Without pricing" at bounding box center [948, 115] width 105 height 17
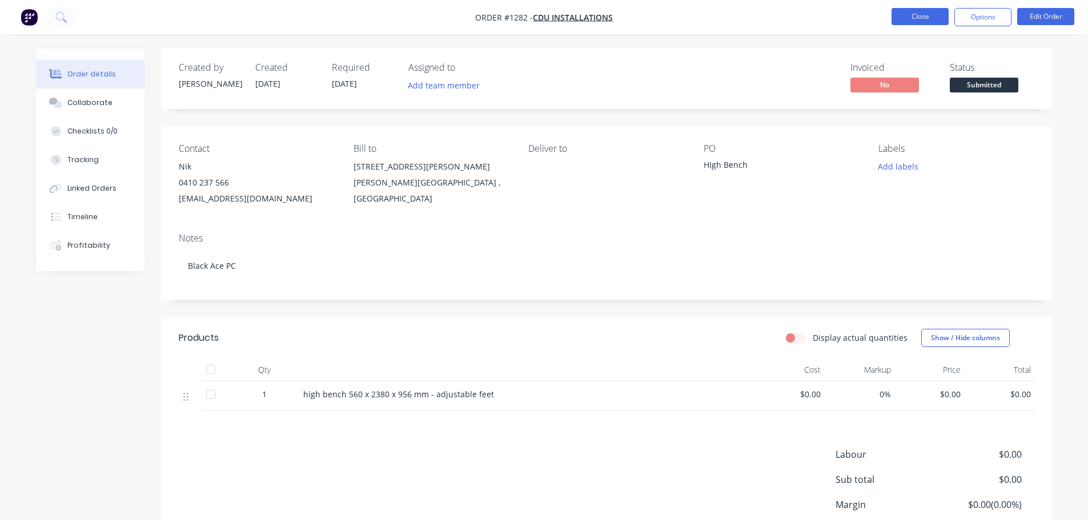
click at [915, 18] on button "Close" at bounding box center [919, 16] width 57 height 17
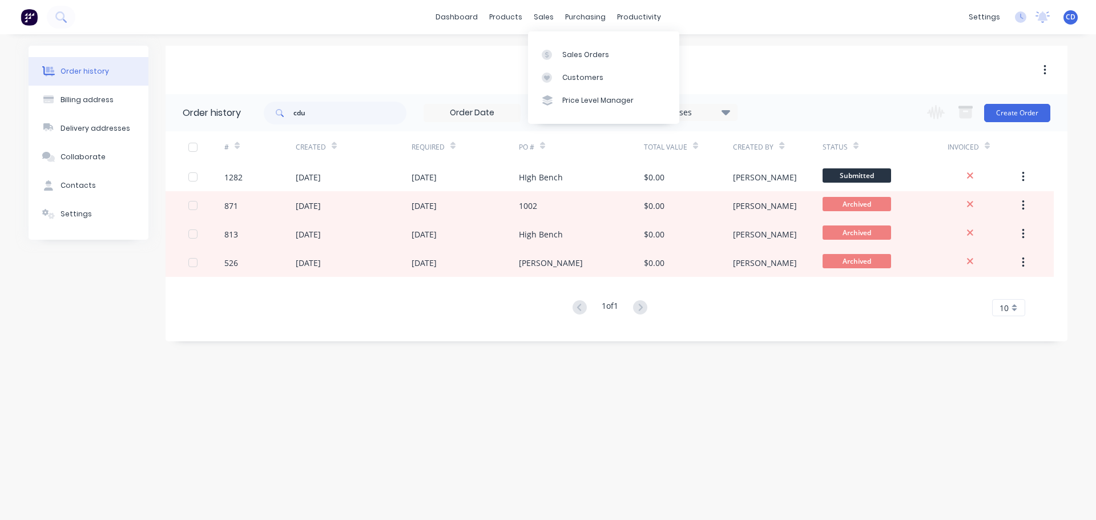
drag, startPoint x: 542, startPoint y: 15, endPoint x: 560, endPoint y: 36, distance: 27.6
click at [543, 15] on div "sales" at bounding box center [543, 17] width 31 height 17
click at [581, 63] on link "Sales Orders" at bounding box center [603, 54] width 151 height 23
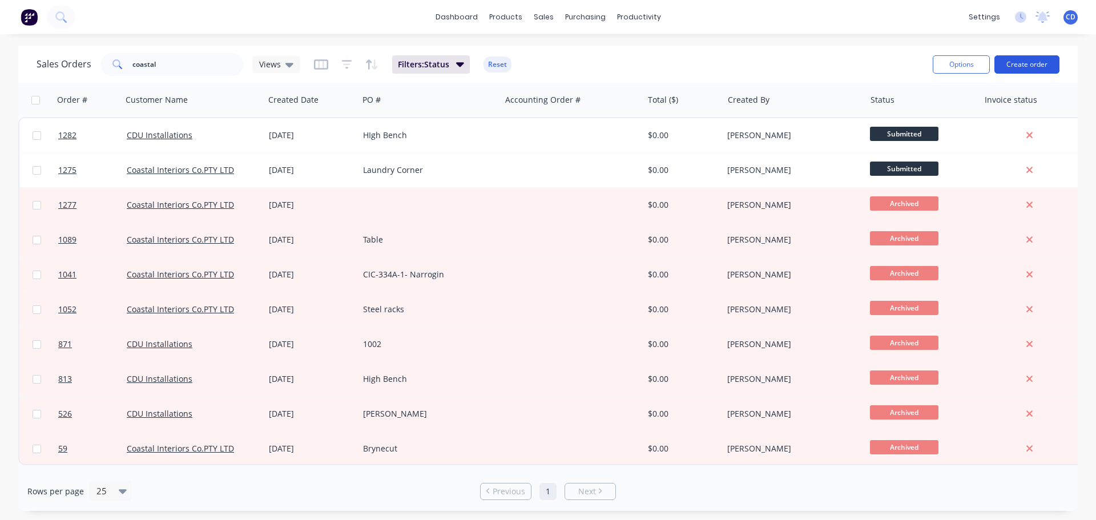
click at [1027, 65] on button "Create order" at bounding box center [1027, 64] width 65 height 18
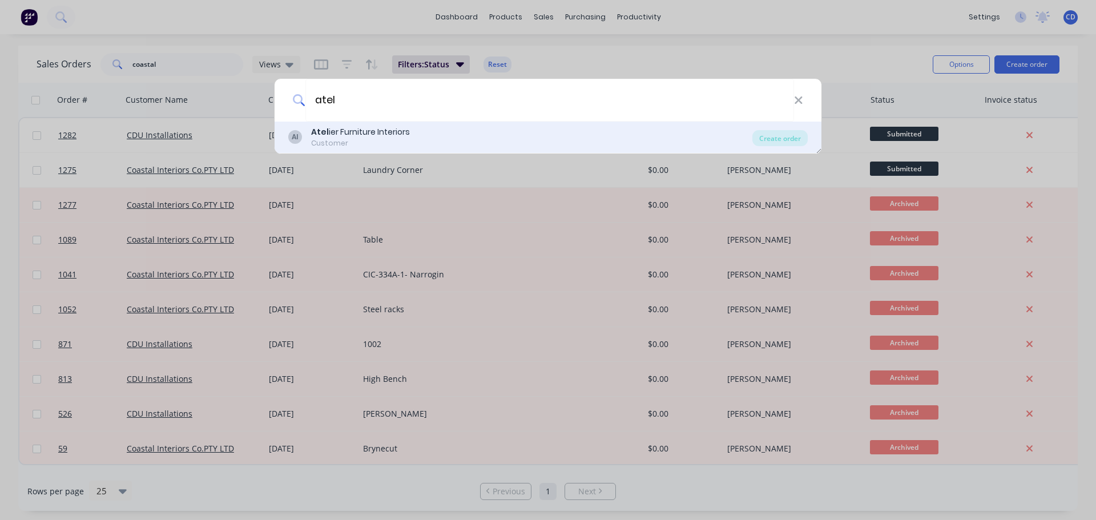
type input "atel"
click at [443, 139] on div "AI Atel ier Furniture Interiors Customer" at bounding box center [520, 137] width 464 height 22
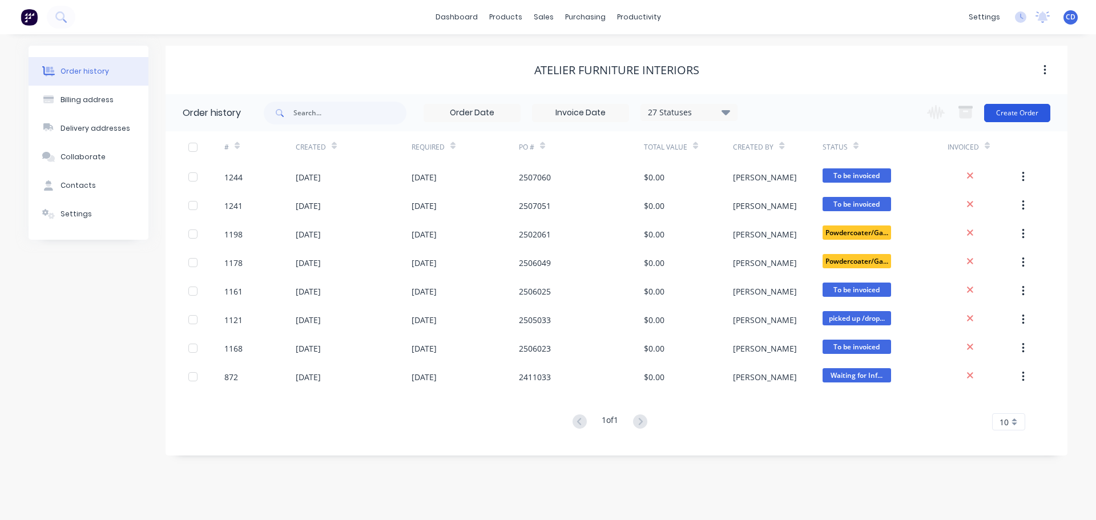
click at [1038, 113] on button "Create Order" at bounding box center [1017, 113] width 66 height 18
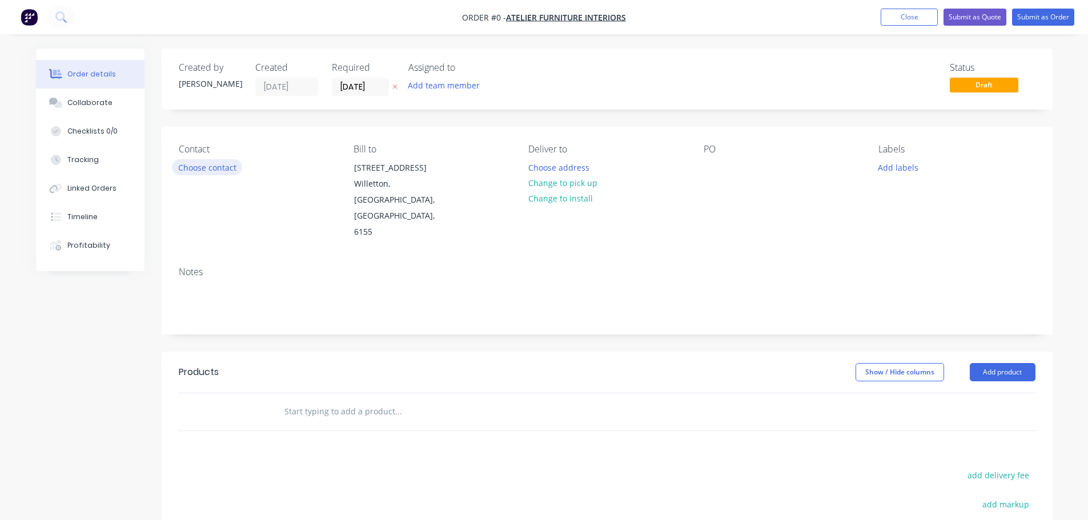
click at [195, 167] on button "Choose contact" at bounding box center [207, 166] width 70 height 15
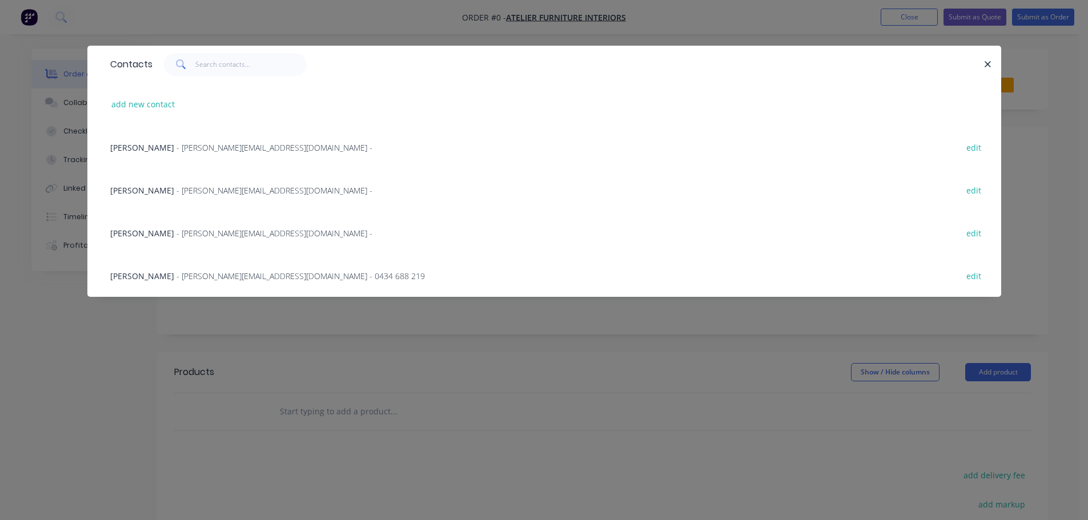
click at [193, 191] on span "- [PERSON_NAME][EMAIL_ADDRESS][DOMAIN_NAME] -" at bounding box center [274, 190] width 196 height 11
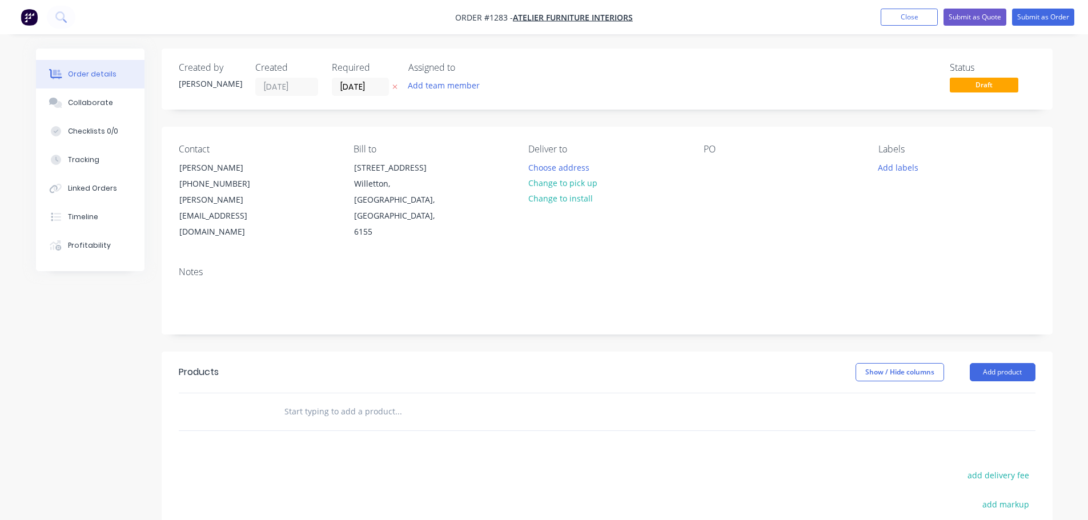
click at [698, 172] on div "Contact [PERSON_NAME] [PHONE_NUMBER] [PERSON_NAME][EMAIL_ADDRESS][DOMAIN_NAME] …" at bounding box center [607, 192] width 891 height 131
click at [97, 104] on div "Collaborate" at bounding box center [89, 103] width 45 height 10
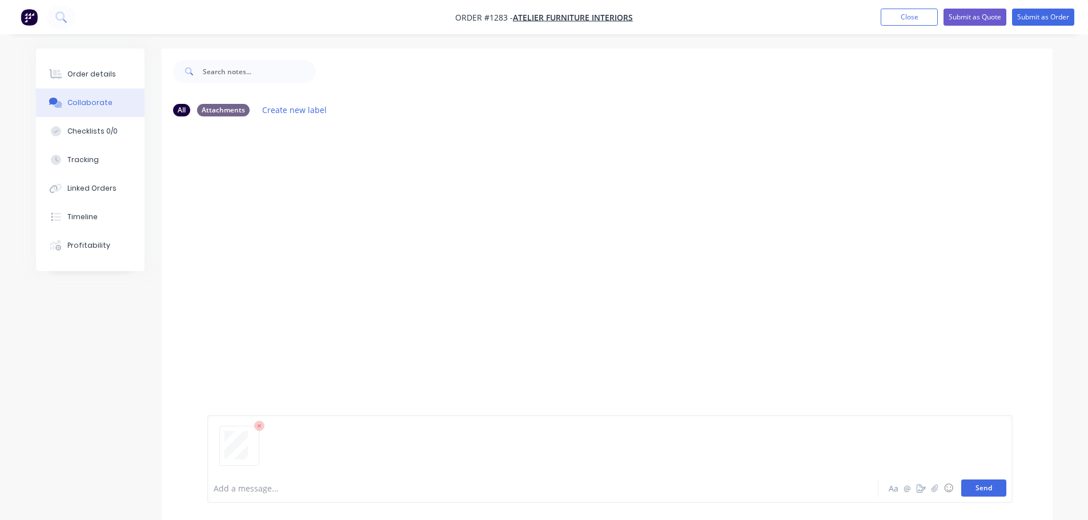
click at [976, 495] on button "Send" at bounding box center [983, 488] width 45 height 17
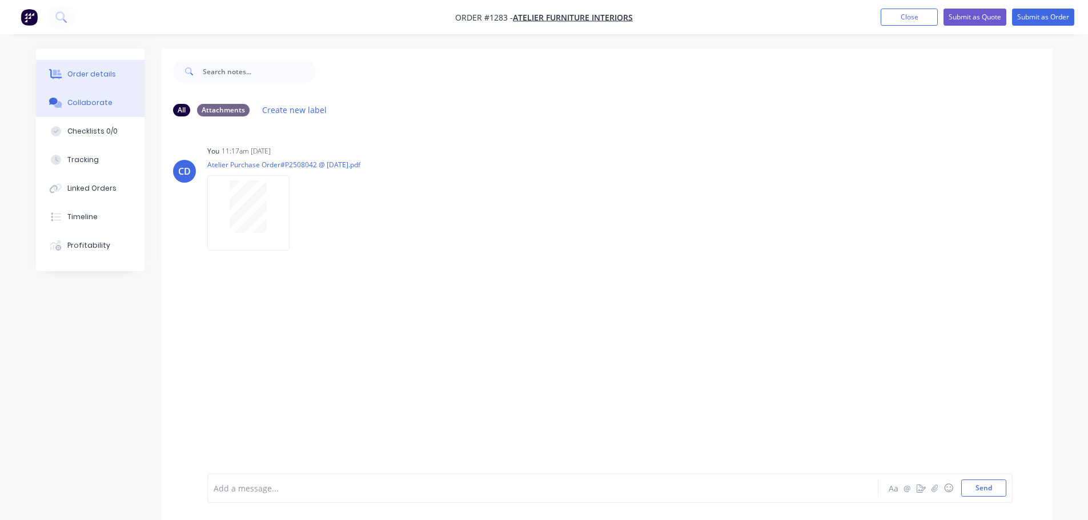
click at [82, 75] on div "Order details" at bounding box center [91, 74] width 49 height 10
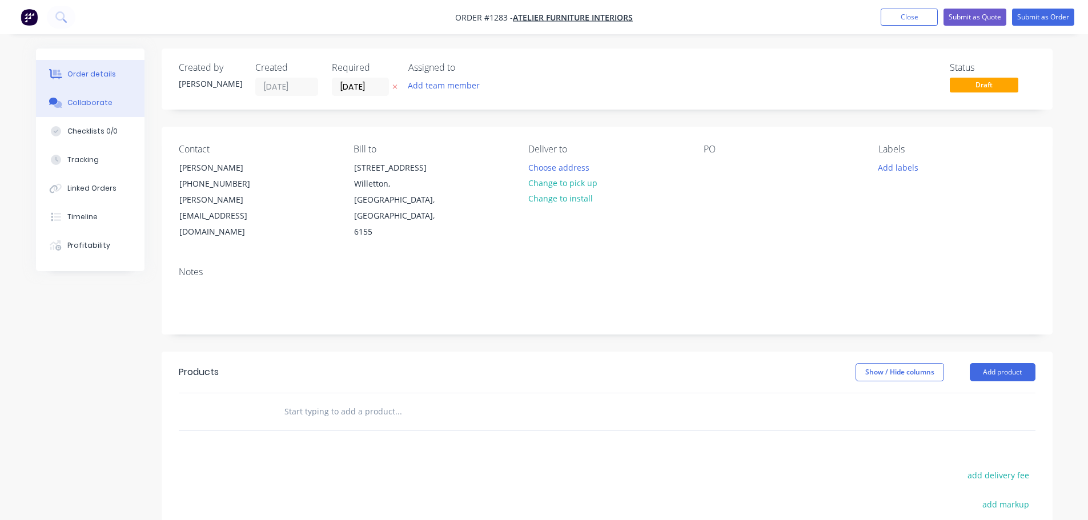
click at [84, 98] on div "Collaborate" at bounding box center [89, 103] width 45 height 10
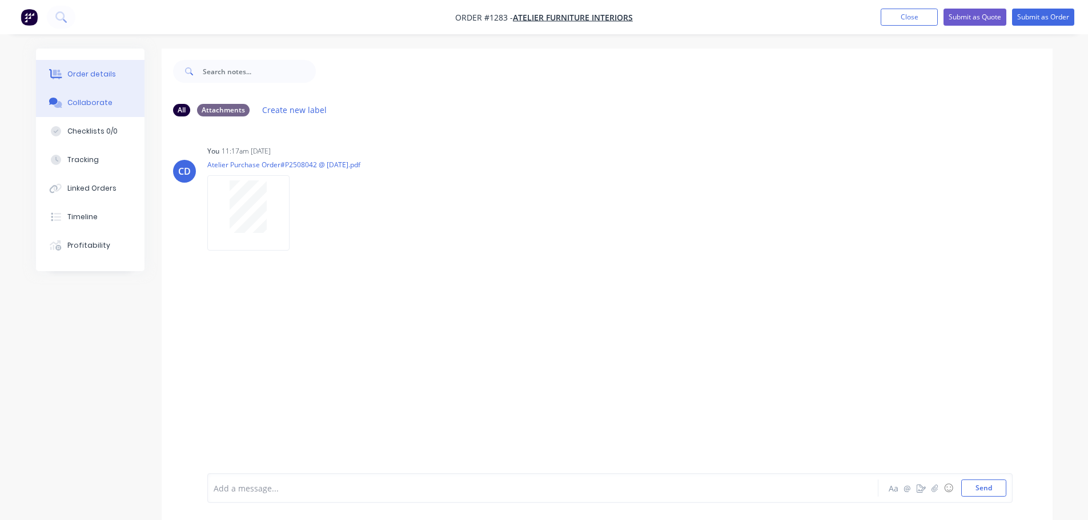
click at [82, 69] on div "Order details" at bounding box center [91, 74] width 49 height 10
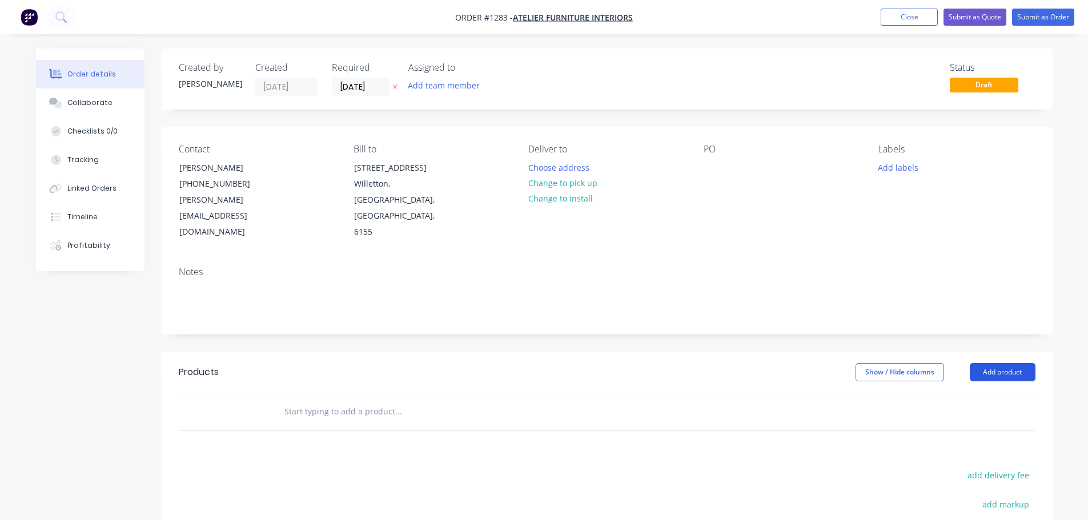
click at [1004, 363] on button "Add product" at bounding box center [1003, 372] width 66 height 18
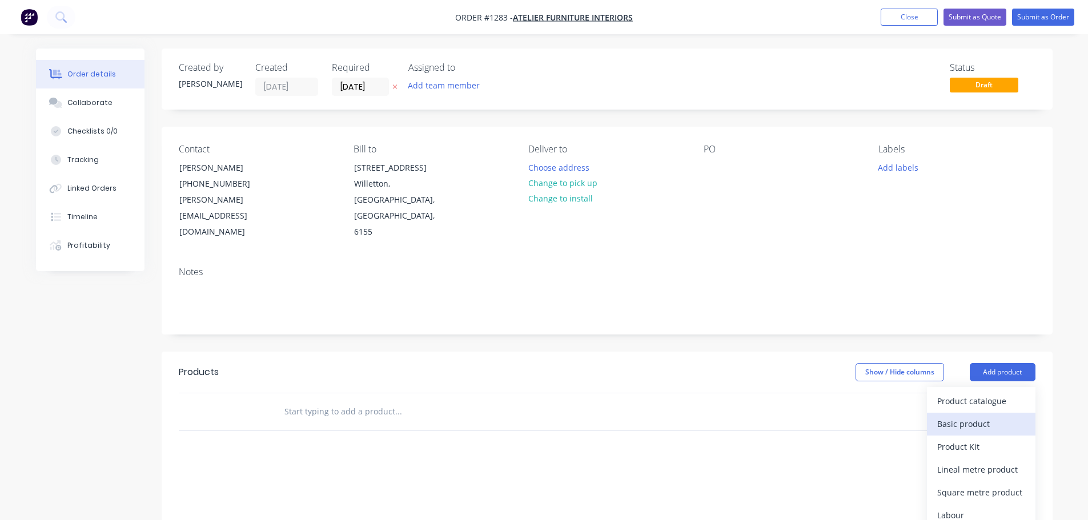
click at [980, 416] on div "Basic product" at bounding box center [981, 424] width 88 height 17
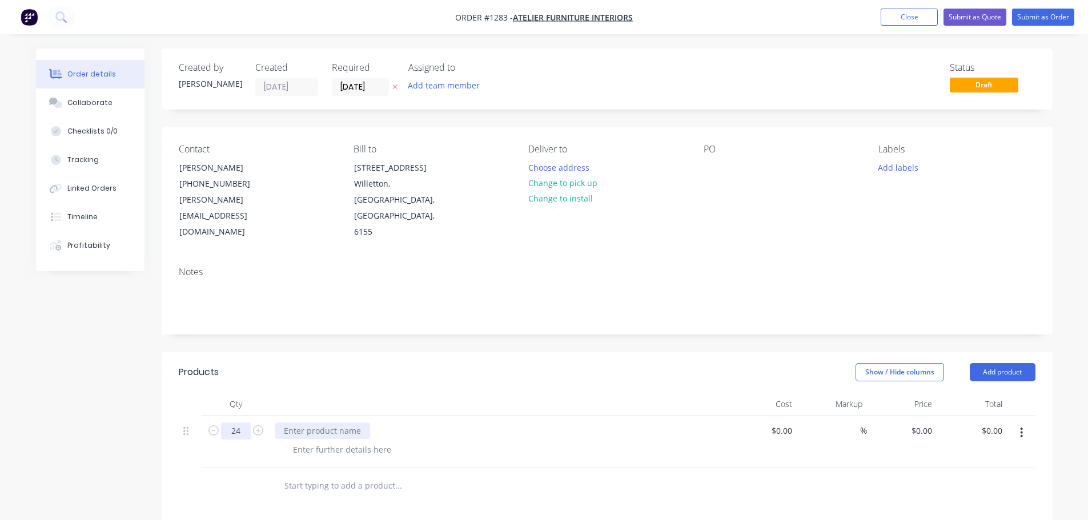
type input "24"
click at [322, 423] on div at bounding box center [322, 431] width 95 height 17
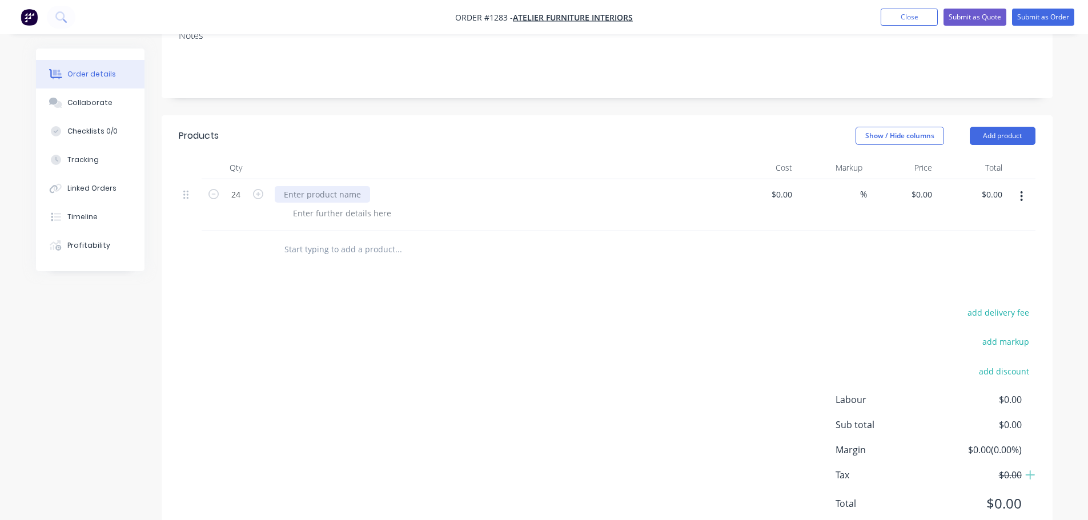
scroll to position [244, 0]
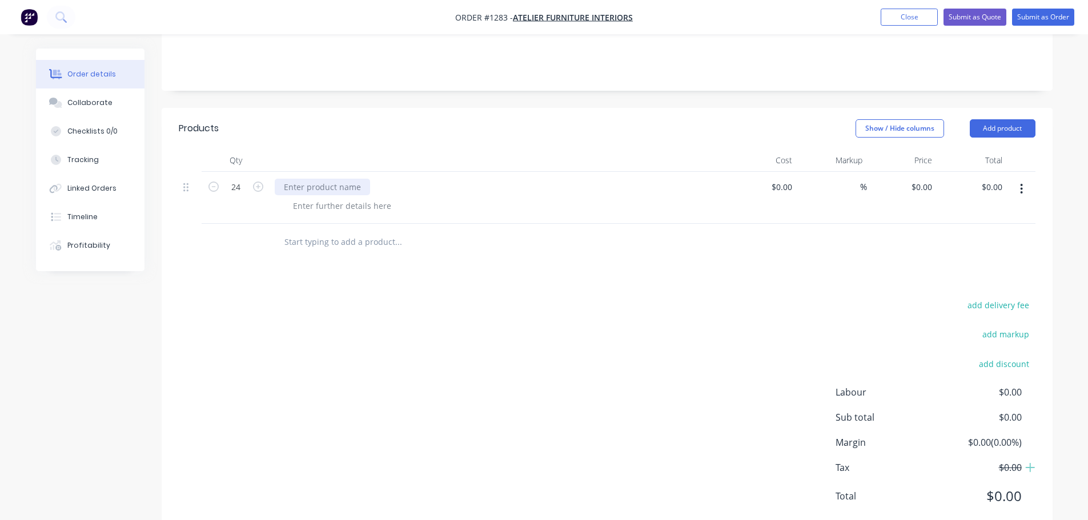
click at [301, 179] on div at bounding box center [322, 187] width 95 height 17
click at [379, 179] on div "17 mm OD galv pipe o rclose- use whats in stock" at bounding box center [376, 187] width 203 height 17
click at [367, 179] on div "17 mm OD galv pipe o rclose- use what's in stock" at bounding box center [377, 187] width 205 height 17
click at [354, 198] on div at bounding box center [342, 206] width 116 height 17
click at [293, 179] on div "17 mm OD galv pipe or close- use what's in stock" at bounding box center [377, 187] width 205 height 17
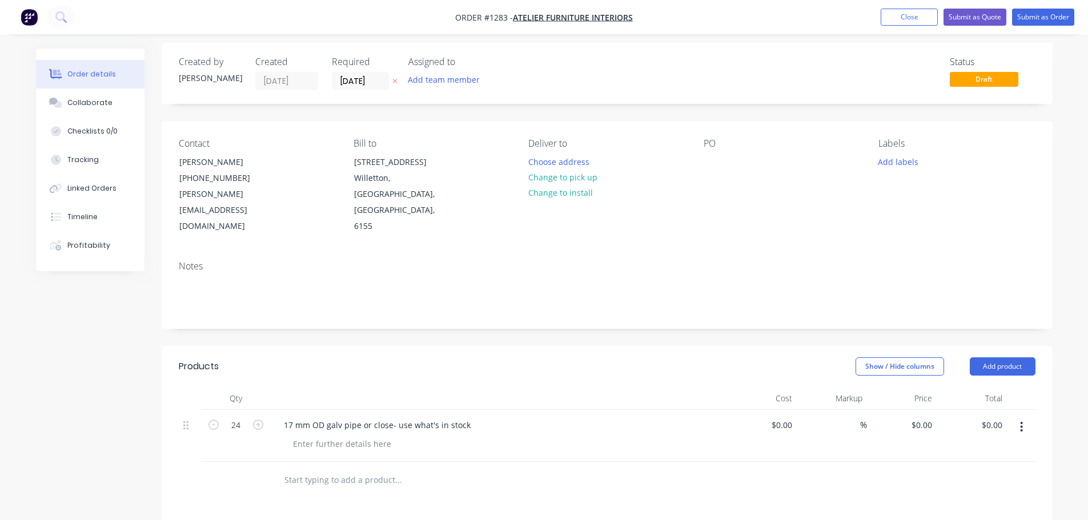
scroll to position [0, 0]
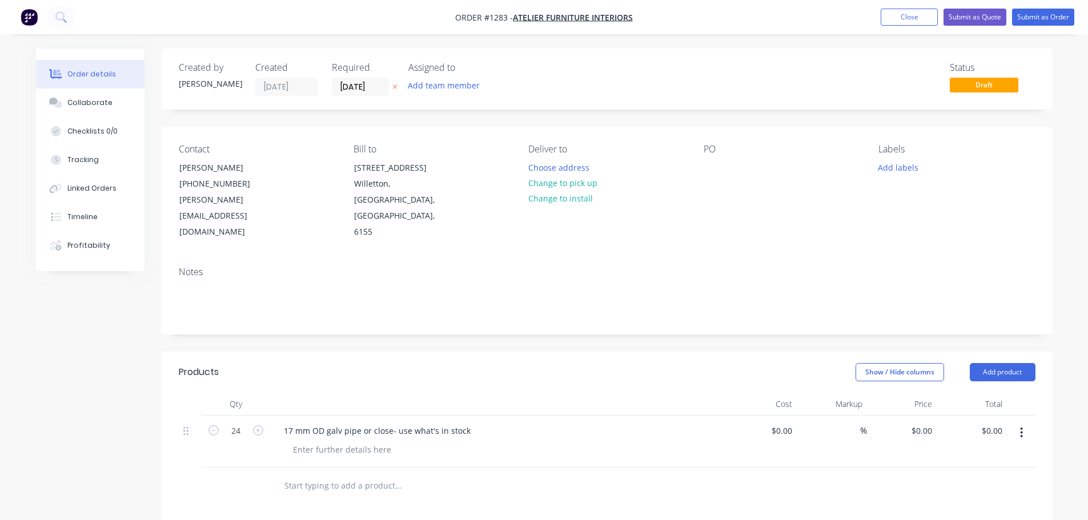
click at [284, 258] on div "Notes" at bounding box center [607, 296] width 891 height 77
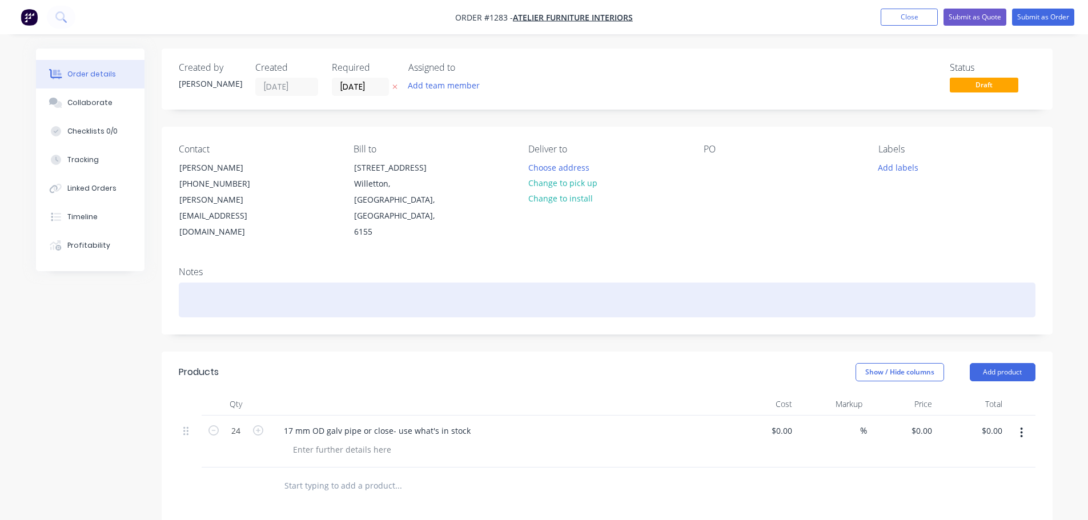
click at [274, 283] on div at bounding box center [607, 300] width 857 height 35
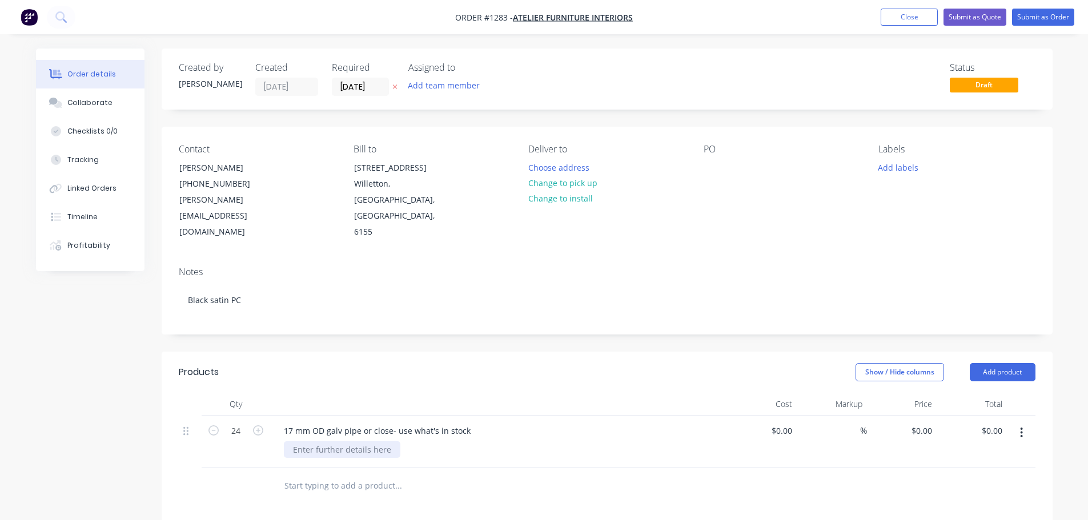
click at [323, 441] on div at bounding box center [342, 449] width 116 height 17
click at [324, 441] on div at bounding box center [342, 449] width 116 height 17
click at [938, 416] on div "$0.00 $0.00" at bounding box center [971, 442] width 70 height 52
click at [1003, 423] on input "0.00" at bounding box center [996, 431] width 22 height 17
type input "500"
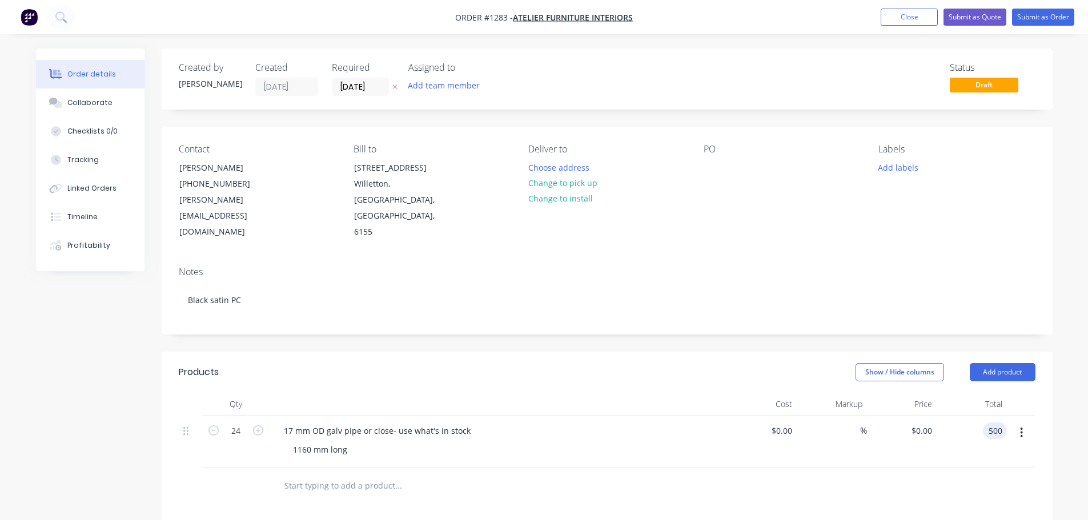
type input "$20.8333"
type input "$500.00"
click at [912, 258] on div "Notes Black satin PC" at bounding box center [607, 296] width 891 height 77
click at [1031, 19] on button "Submit as Order" at bounding box center [1043, 17] width 62 height 17
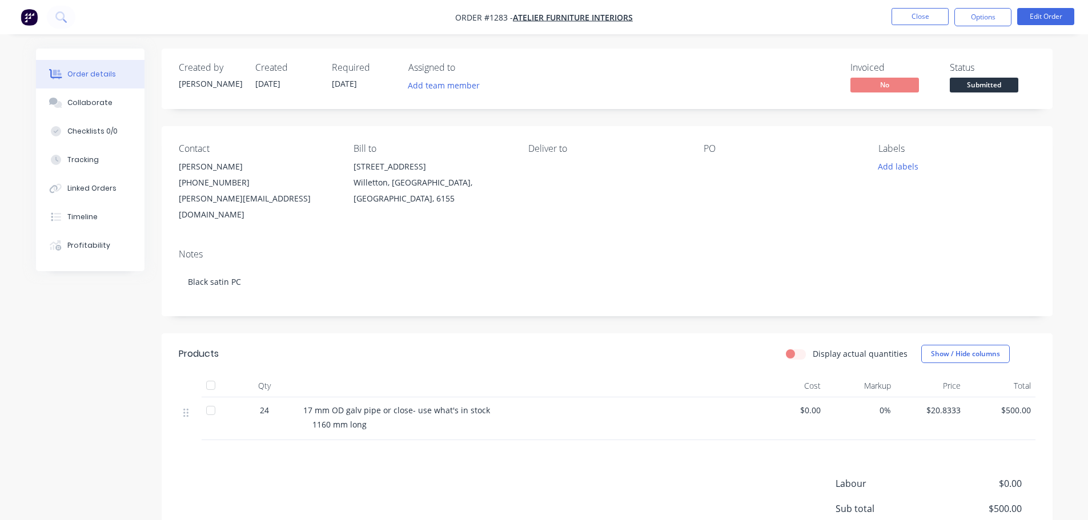
click at [351, 83] on span "[DATE]" at bounding box center [344, 83] width 25 height 11
click at [1043, 13] on button "Edit Order" at bounding box center [1045, 16] width 57 height 17
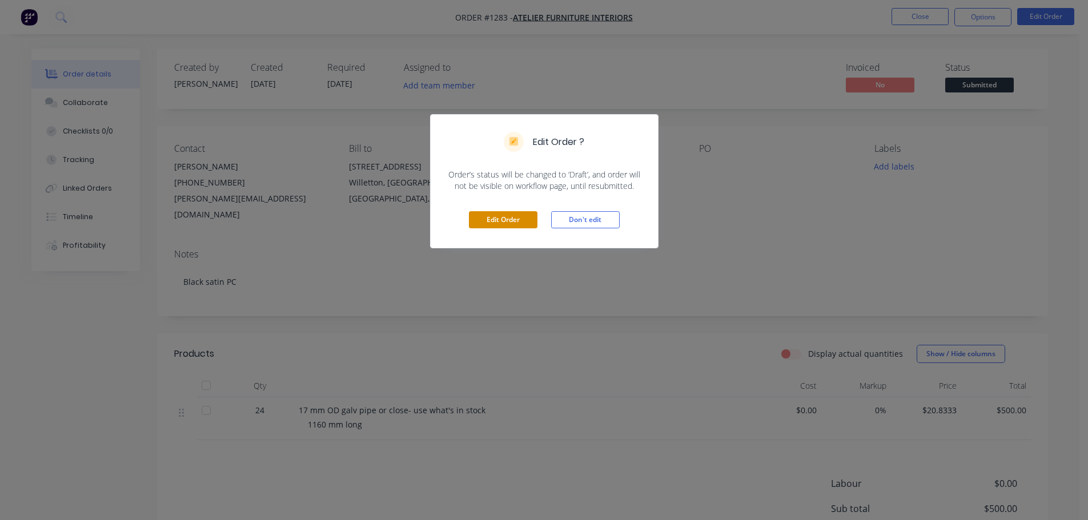
click at [501, 220] on button "Edit Order" at bounding box center [503, 219] width 69 height 17
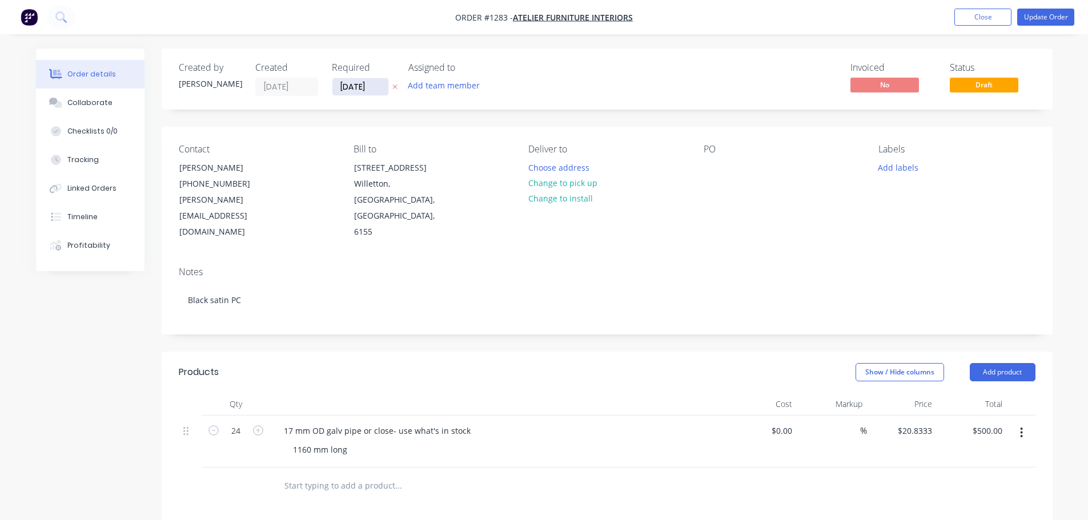
click at [373, 83] on input "[DATE]" at bounding box center [360, 86] width 56 height 17
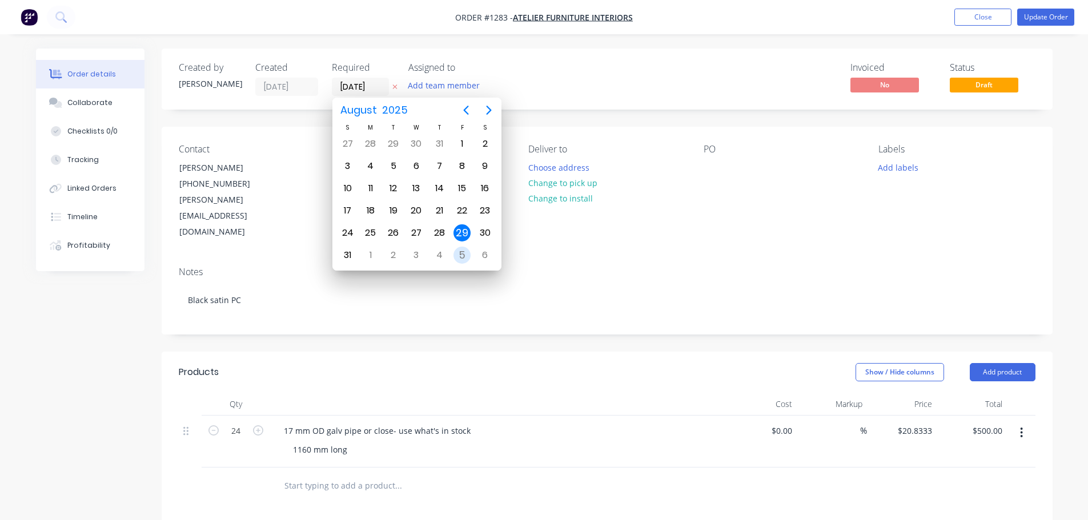
click at [457, 255] on div "5" at bounding box center [461, 255] width 17 height 17
type input "[DATE]"
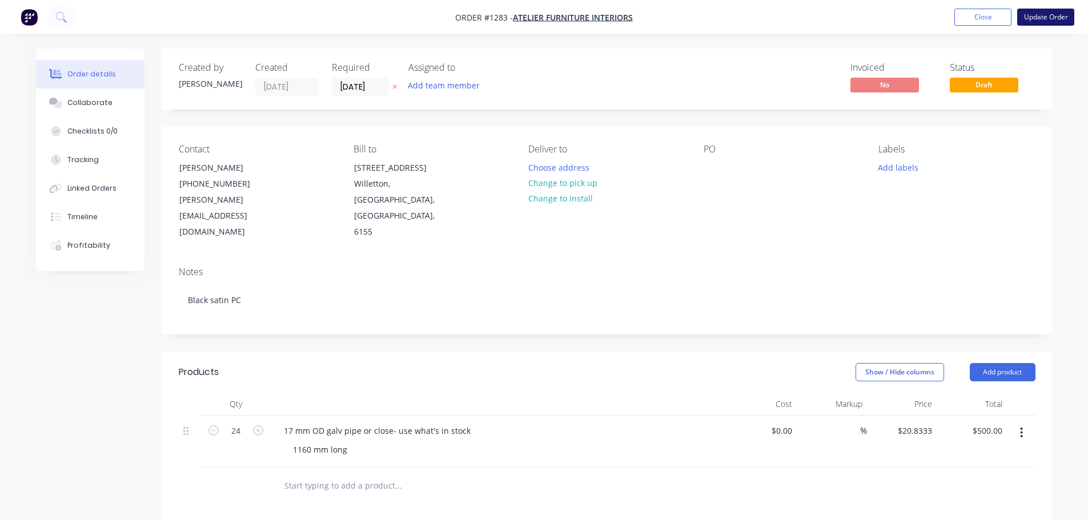
click at [1045, 14] on button "Update Order" at bounding box center [1045, 17] width 57 height 17
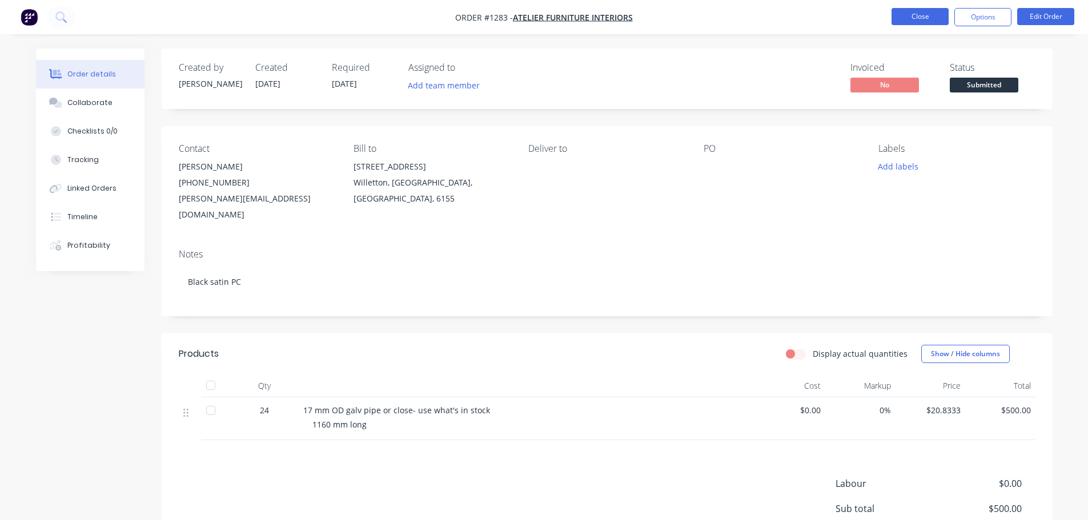
click at [914, 19] on button "Close" at bounding box center [919, 16] width 57 height 17
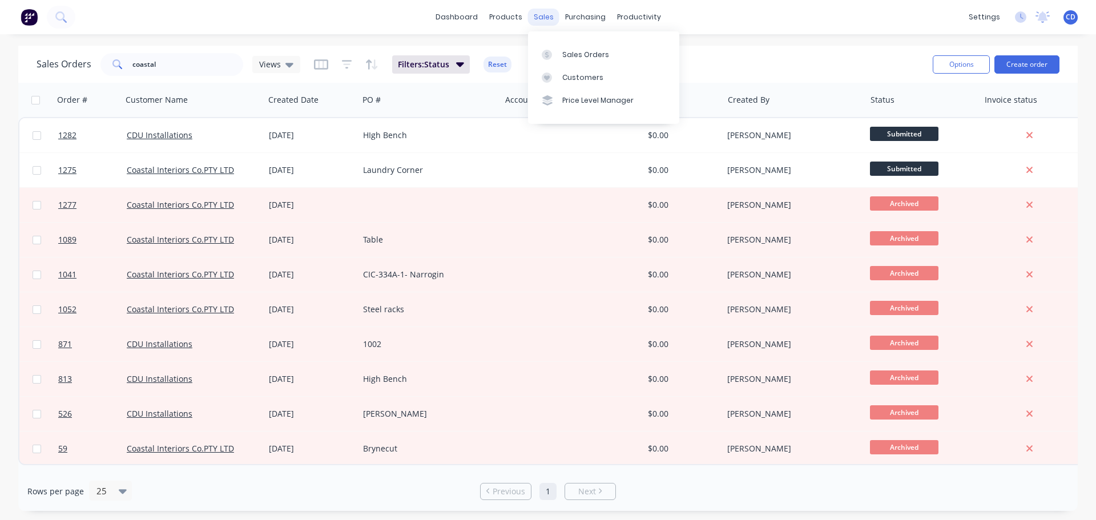
click at [544, 23] on div "sales" at bounding box center [543, 17] width 31 height 17
click at [560, 57] on link "Sales Orders" at bounding box center [603, 54] width 151 height 23
click at [224, 62] on input "coastal" at bounding box center [187, 64] width 111 height 23
type input "c"
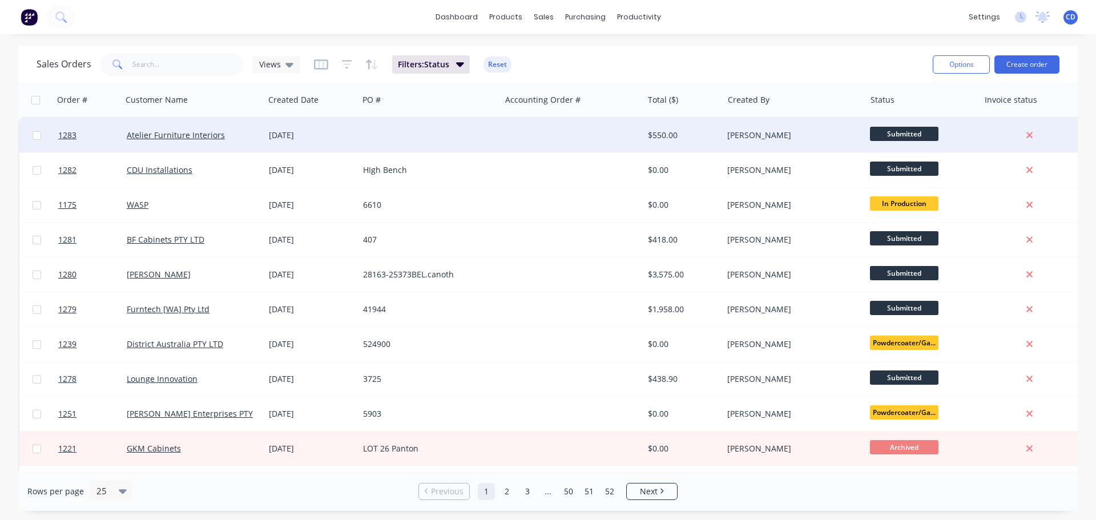
click at [463, 144] on div at bounding box center [430, 135] width 142 height 34
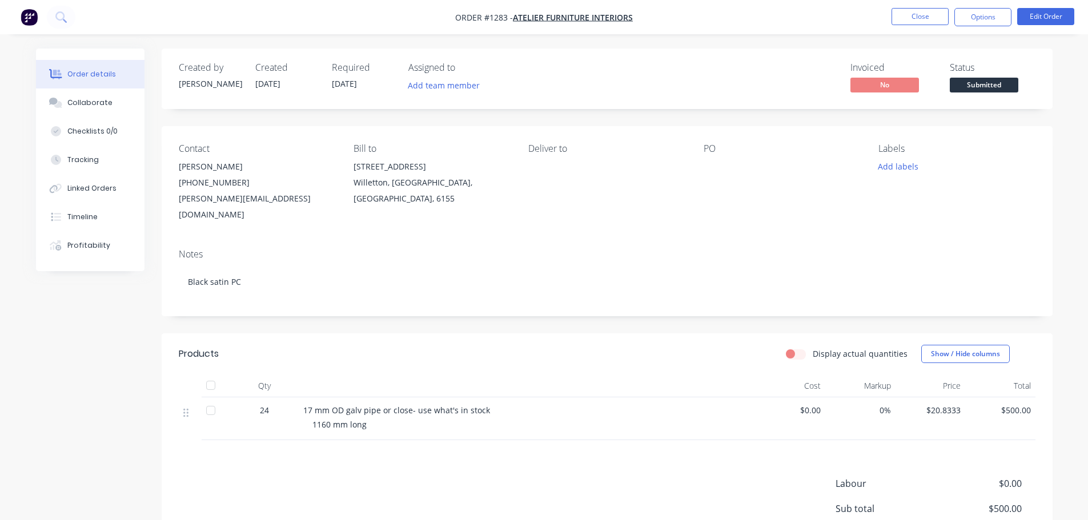
click at [718, 179] on div "PO" at bounding box center [781, 182] width 156 height 79
click at [713, 168] on div at bounding box center [774, 167] width 143 height 16
click at [709, 167] on div at bounding box center [774, 167] width 143 height 16
click at [1037, 8] on button "Edit Order" at bounding box center [1045, 16] width 57 height 17
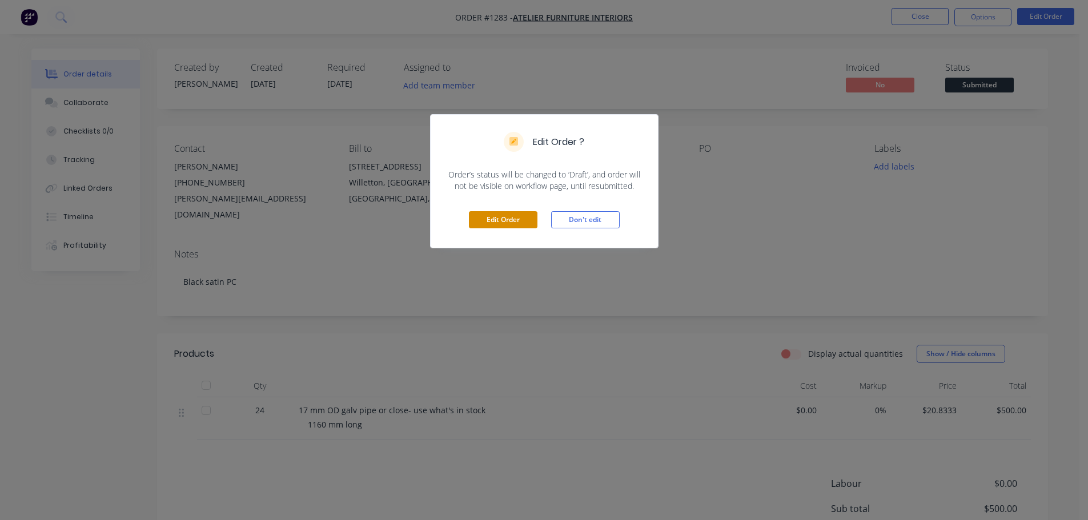
click at [512, 218] on button "Edit Order" at bounding box center [503, 219] width 69 height 17
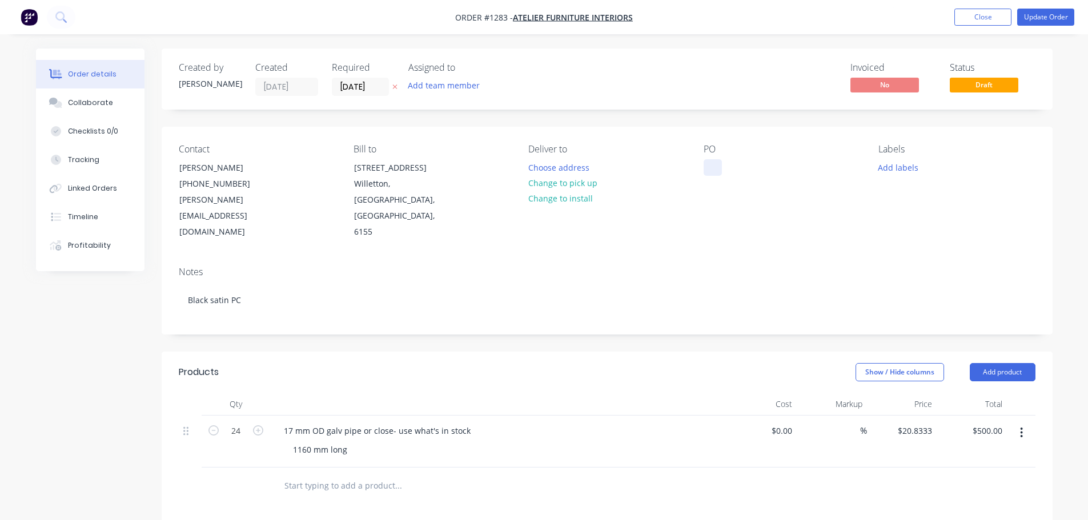
click at [716, 170] on div at bounding box center [712, 167] width 18 height 17
click at [1042, 17] on button "Update Order" at bounding box center [1045, 17] width 57 height 17
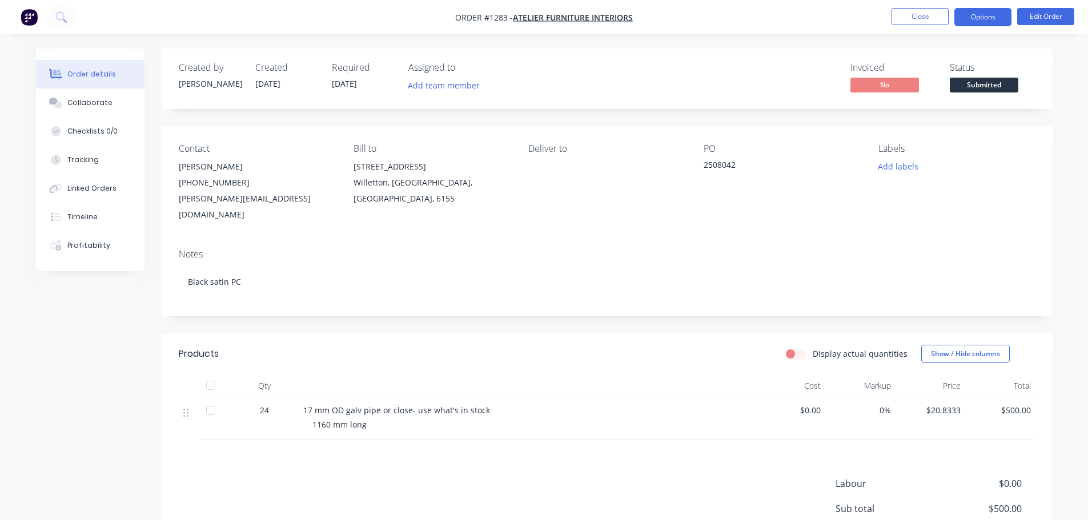
click at [979, 22] on button "Options" at bounding box center [982, 17] width 57 height 18
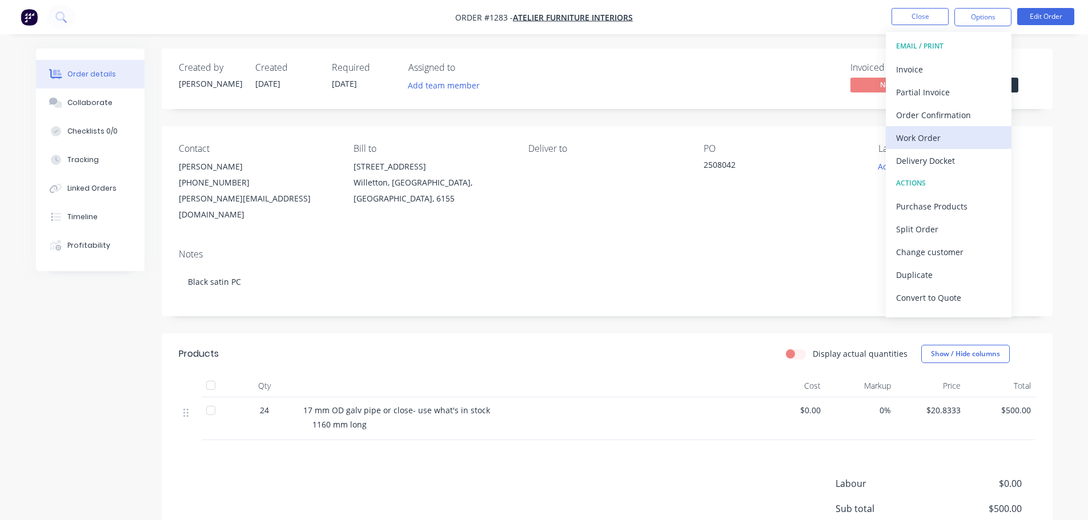
click at [933, 138] on div "Work Order" at bounding box center [948, 138] width 105 height 17
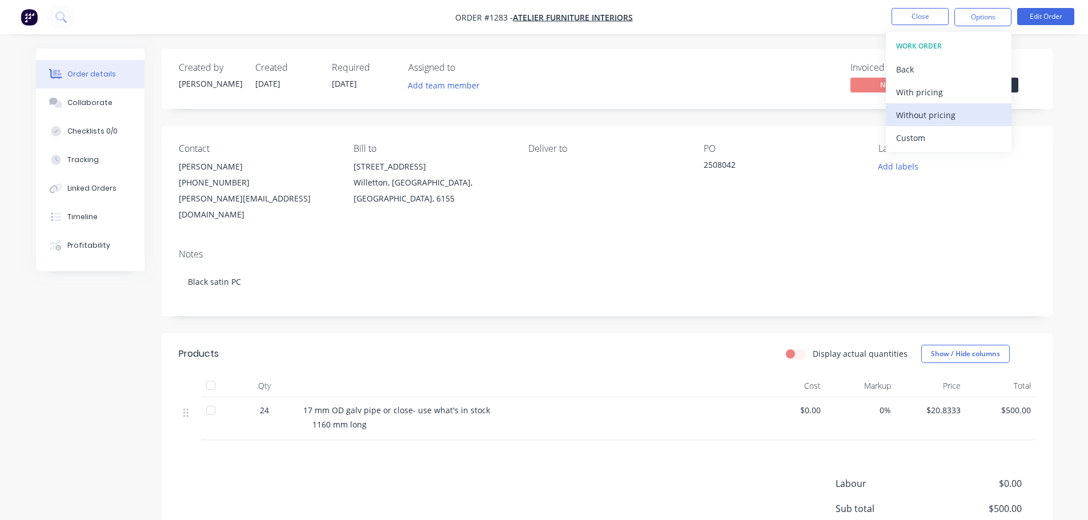
click at [938, 112] on div "Without pricing" at bounding box center [948, 115] width 105 height 17
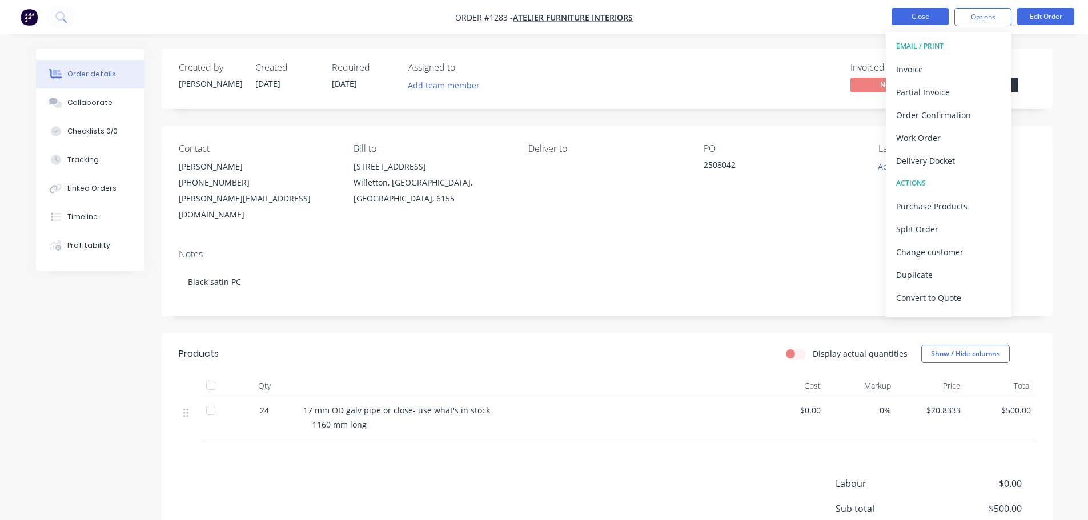
click at [932, 15] on button "Close" at bounding box center [919, 16] width 57 height 17
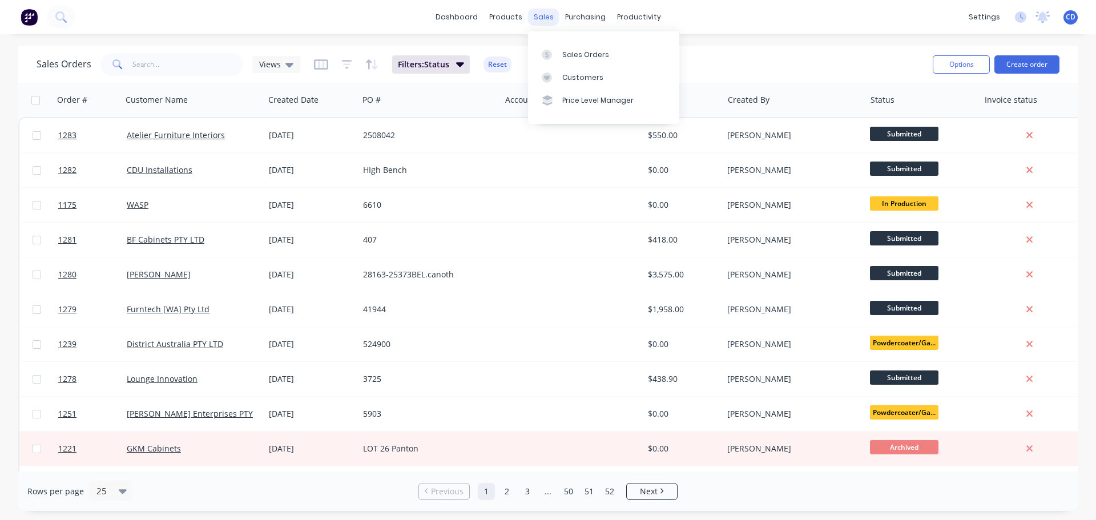
click at [541, 18] on div "sales" at bounding box center [543, 17] width 31 height 17
click at [562, 54] on div "Sales Orders" at bounding box center [585, 55] width 47 height 10
